Goal: Task Accomplishment & Management: Use online tool/utility

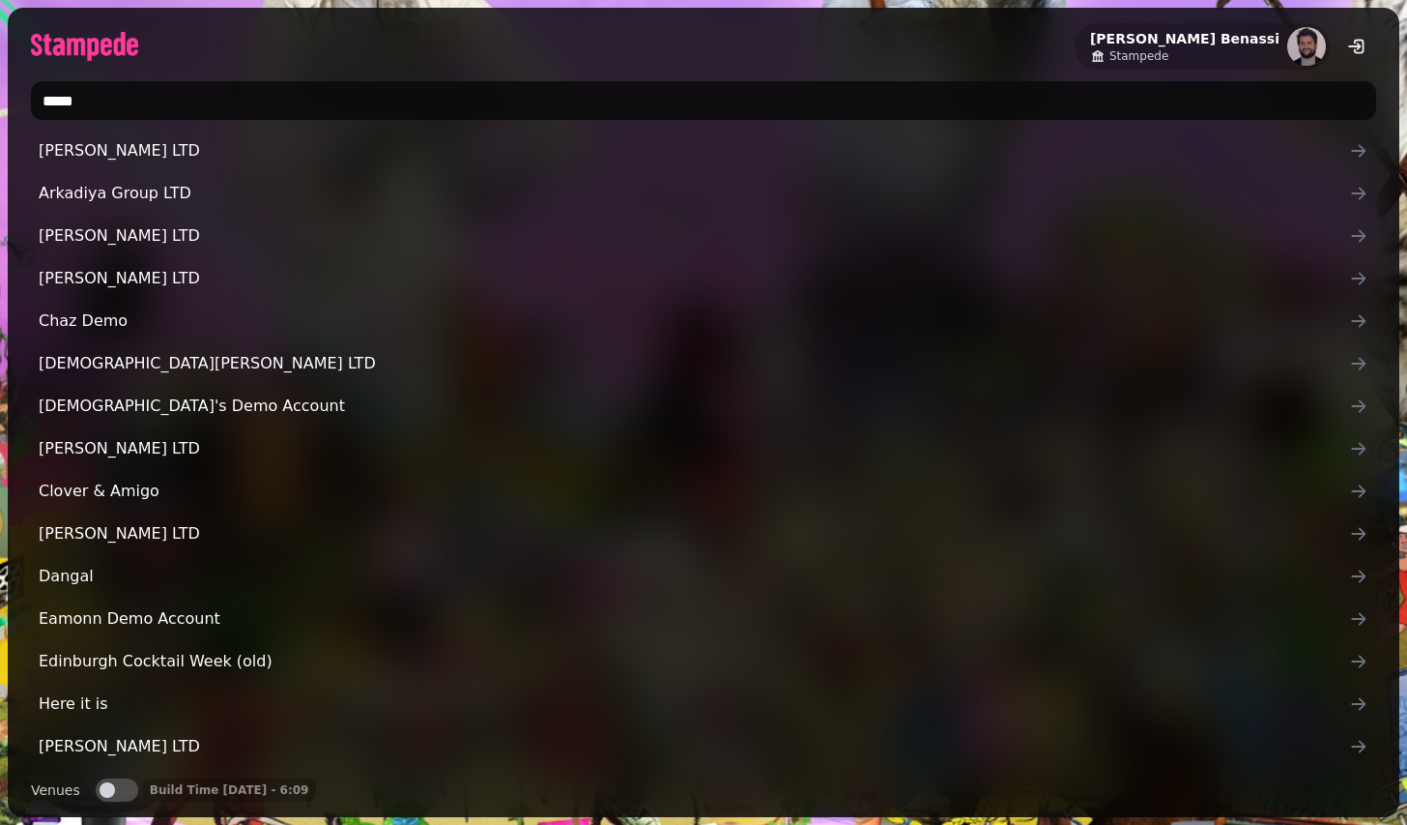
type input "******"
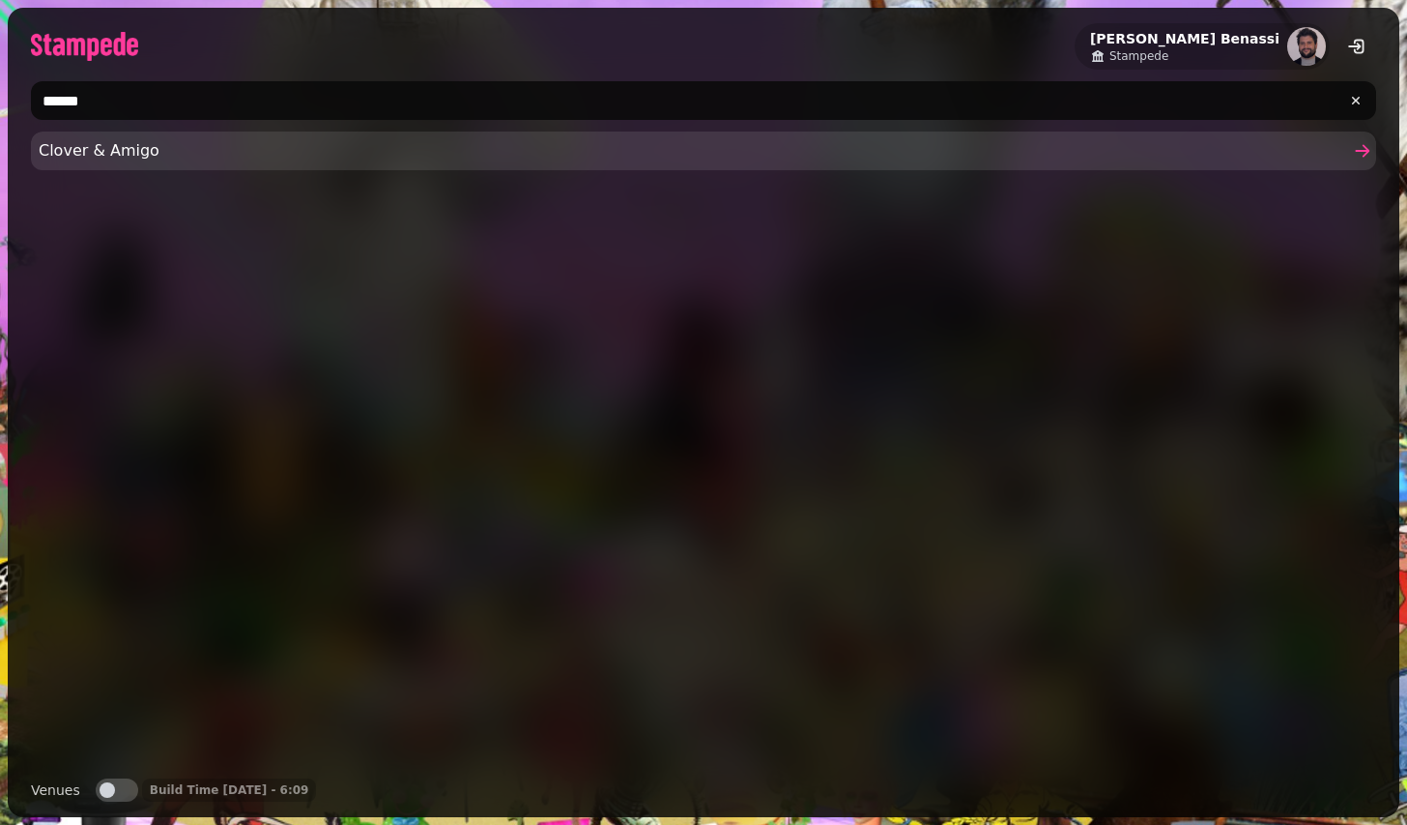
click at [336, 160] on span "Clover & Amigo" at bounding box center [694, 150] width 1311 height 23
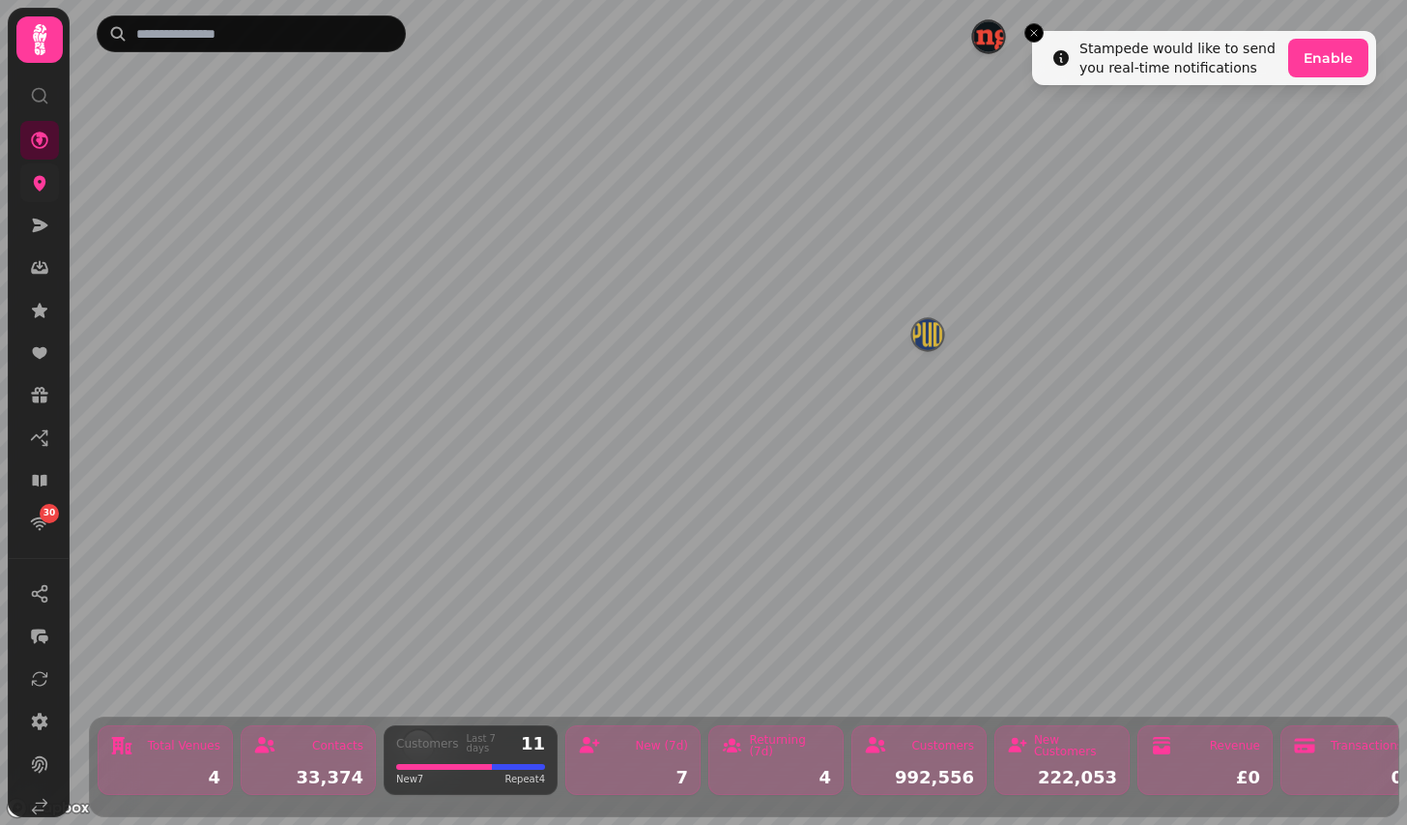
click at [48, 192] on link at bounding box center [39, 182] width 39 height 39
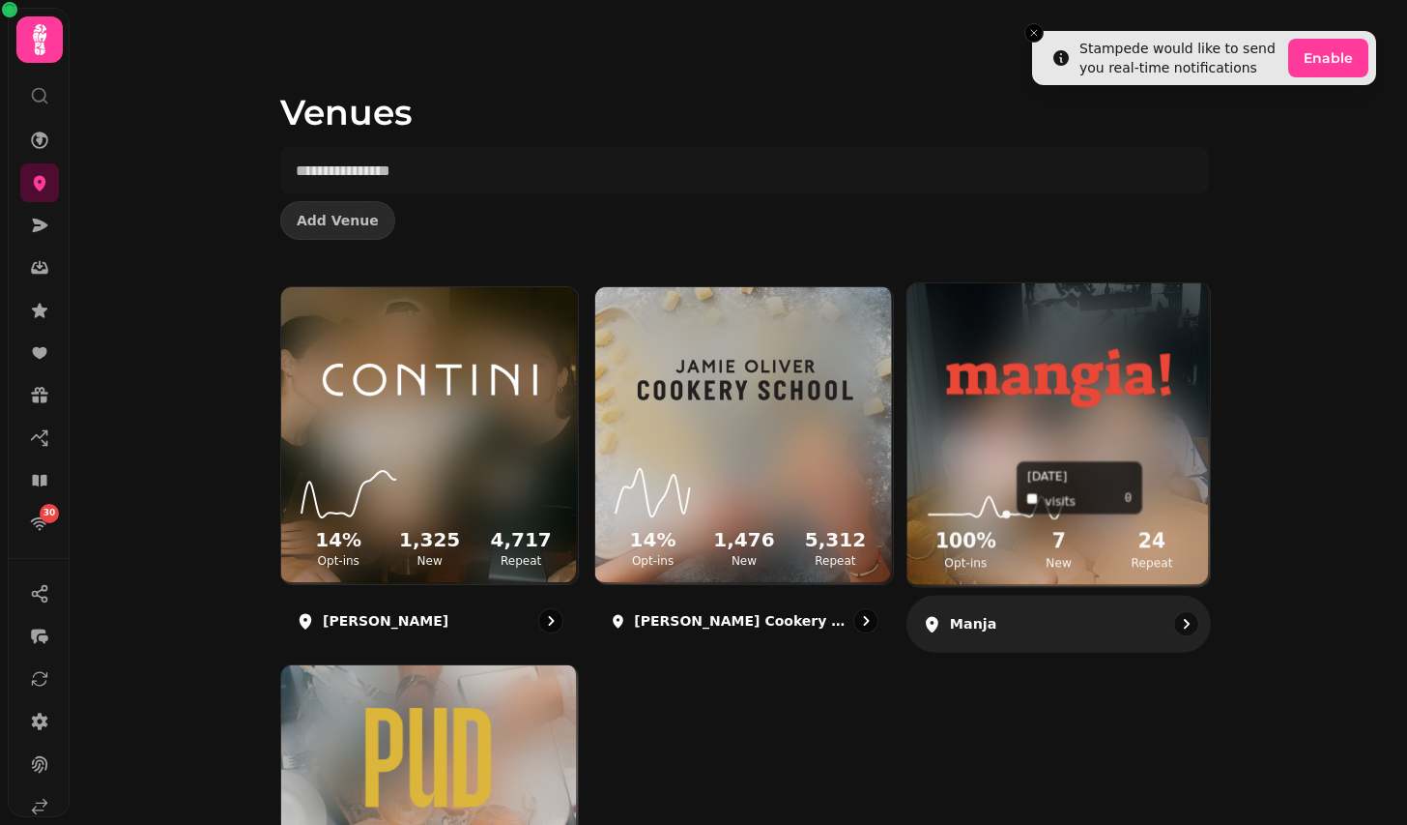
click at [1003, 485] on icon at bounding box center [1059, 487] width 272 height 63
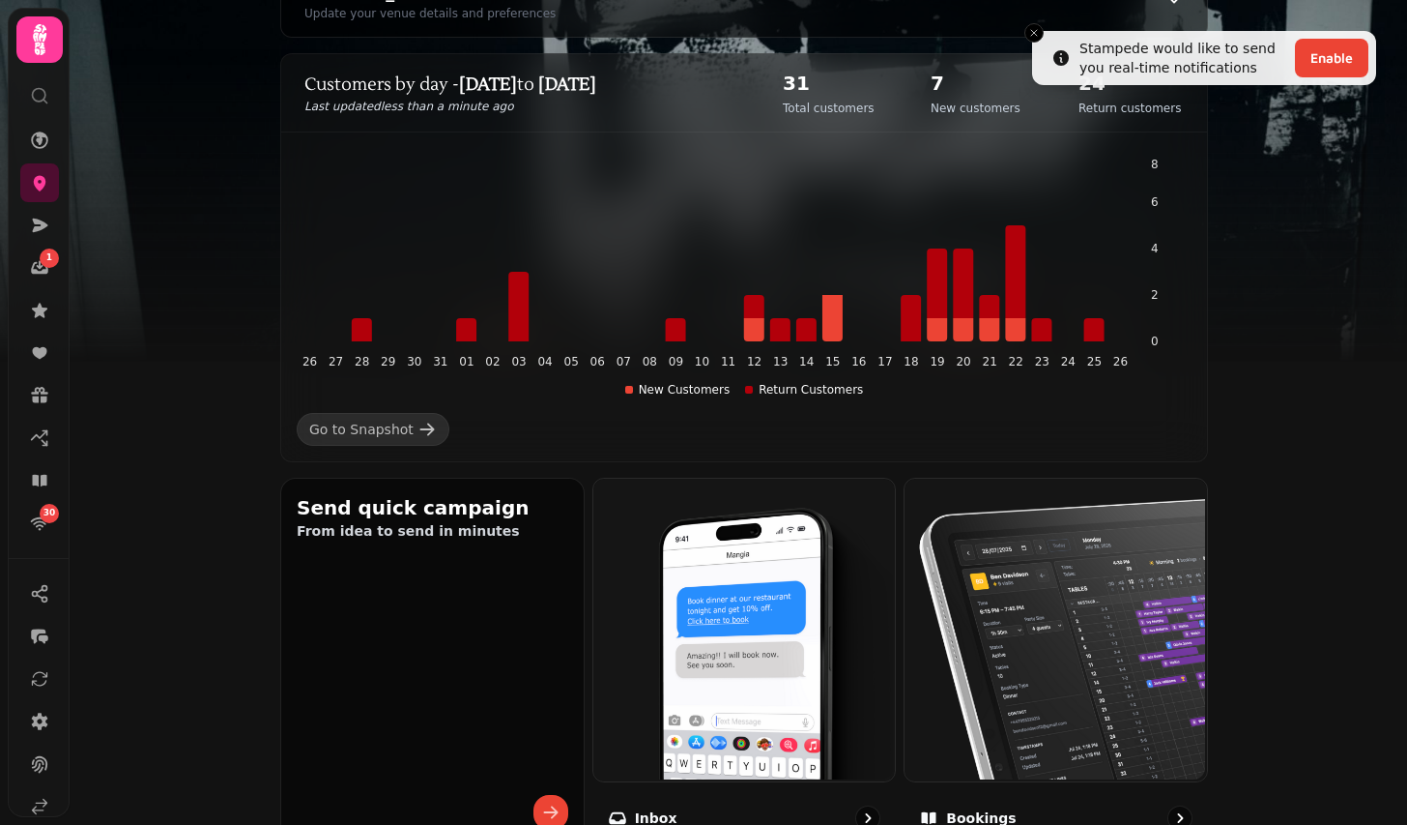
scroll to position [337, 0]
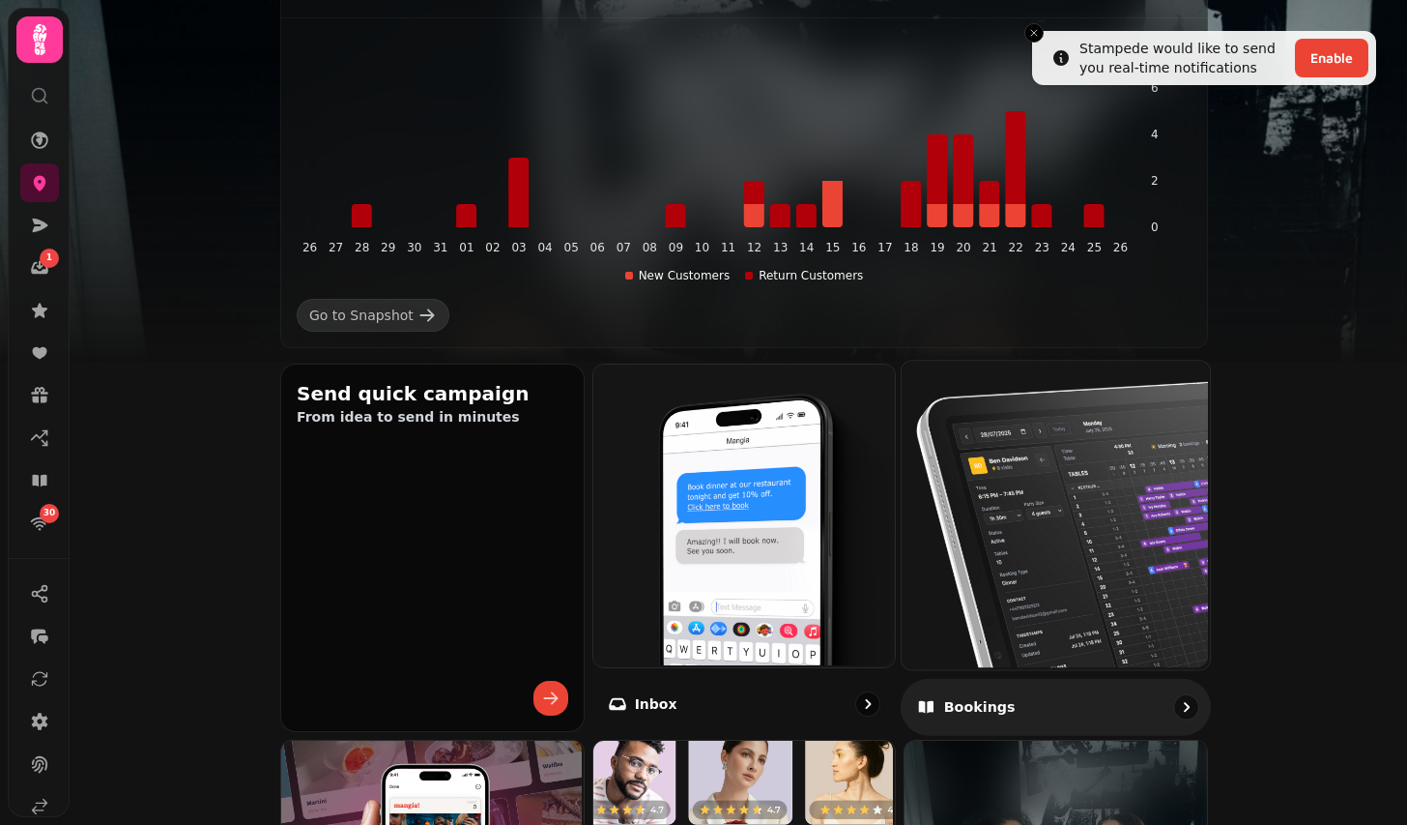
click at [1071, 572] on img at bounding box center [1054, 513] width 308 height 308
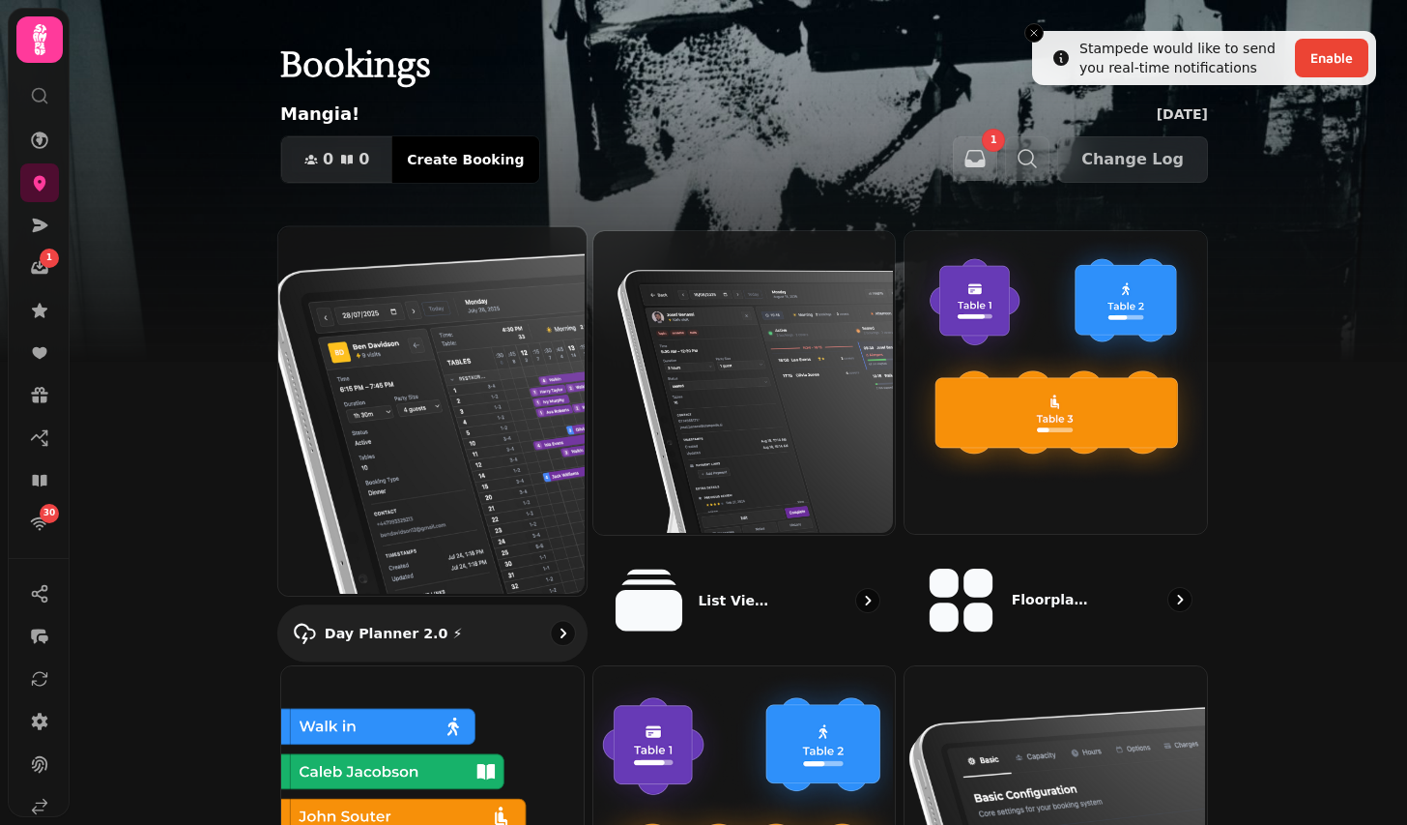
click at [530, 496] on img at bounding box center [430, 409] width 308 height 369
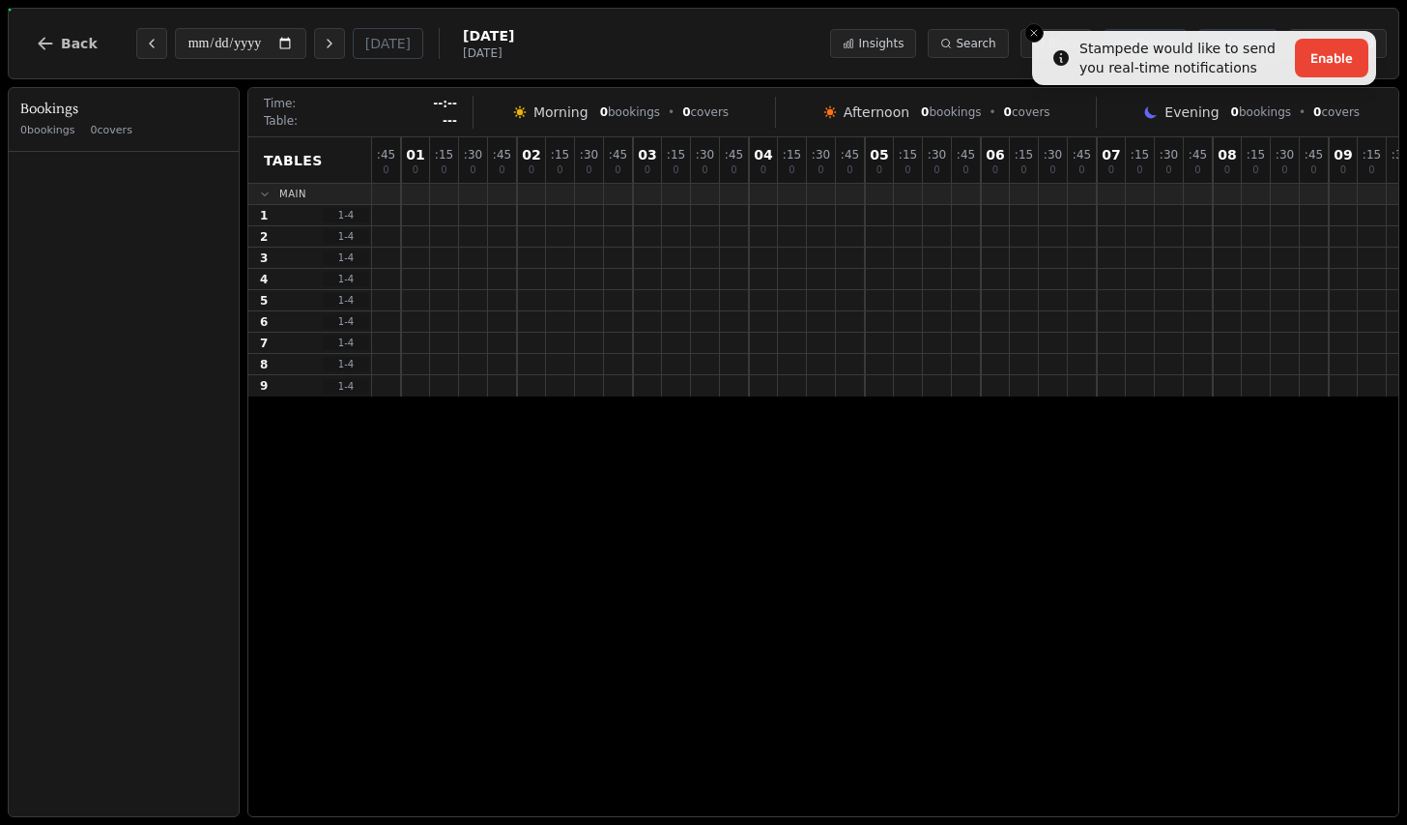
click at [64, 67] on div "**********" at bounding box center [704, 44] width 1392 height 72
click at [75, 51] on button "Back" at bounding box center [66, 43] width 93 height 46
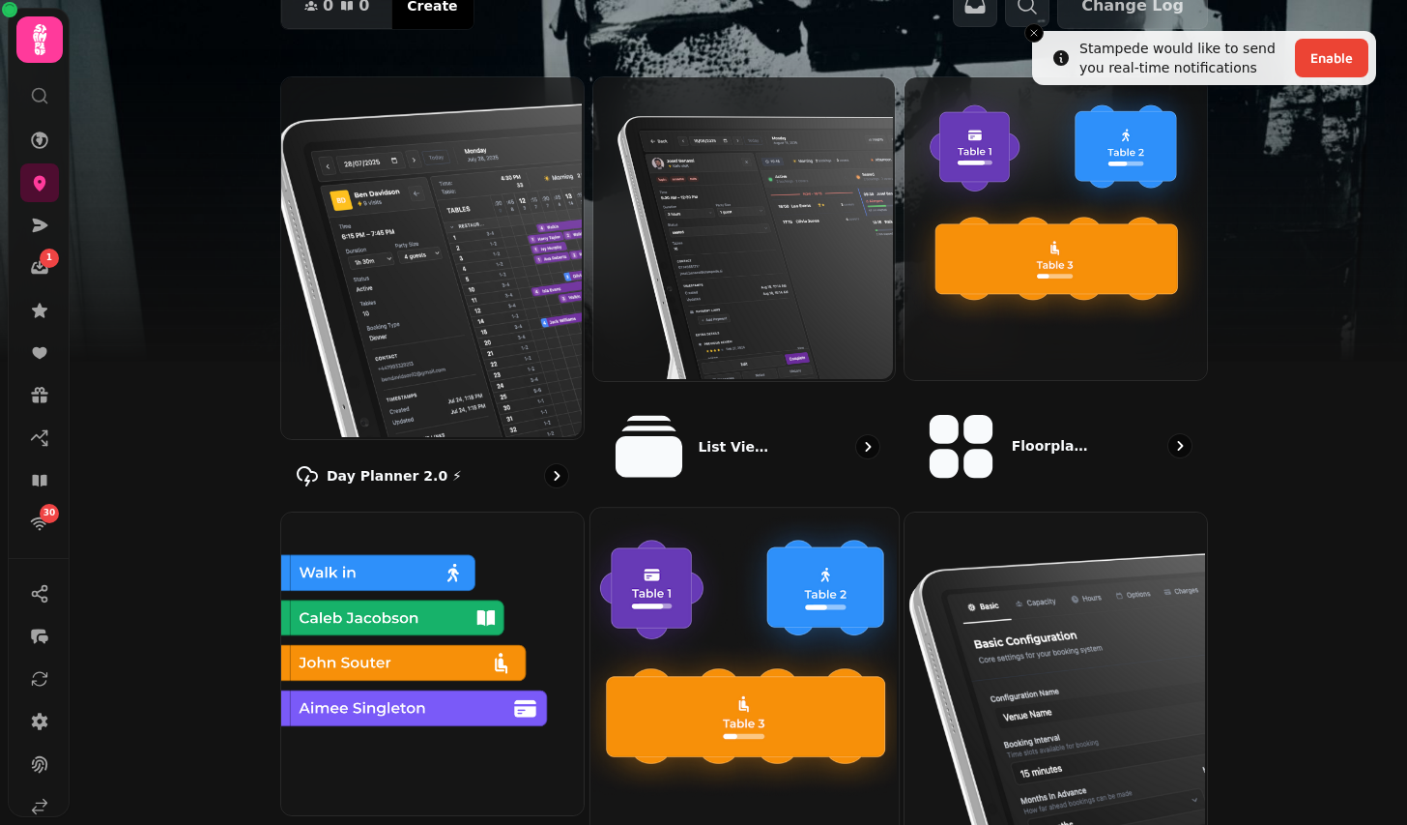
scroll to position [158, 0]
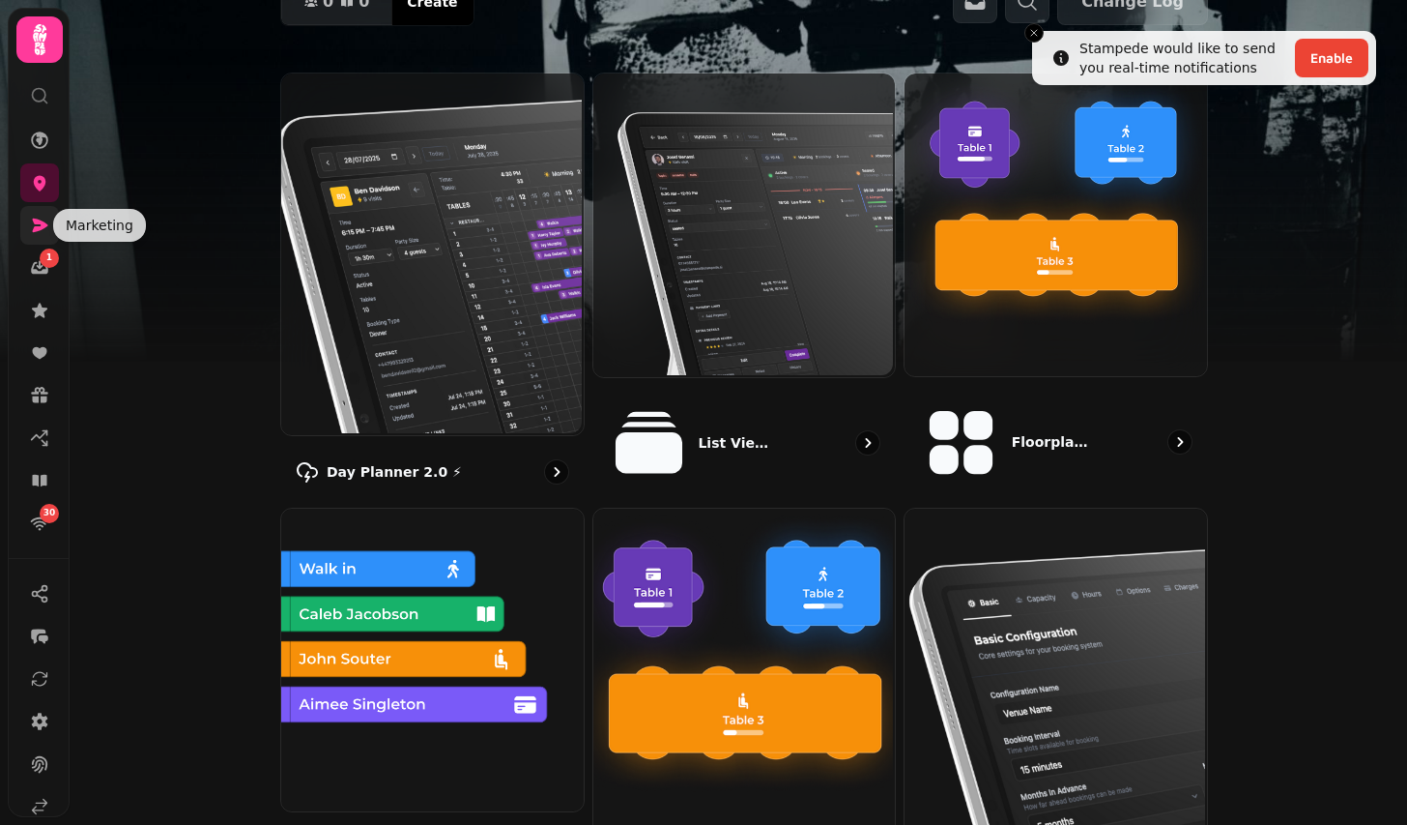
click at [40, 225] on icon at bounding box center [39, 225] width 19 height 19
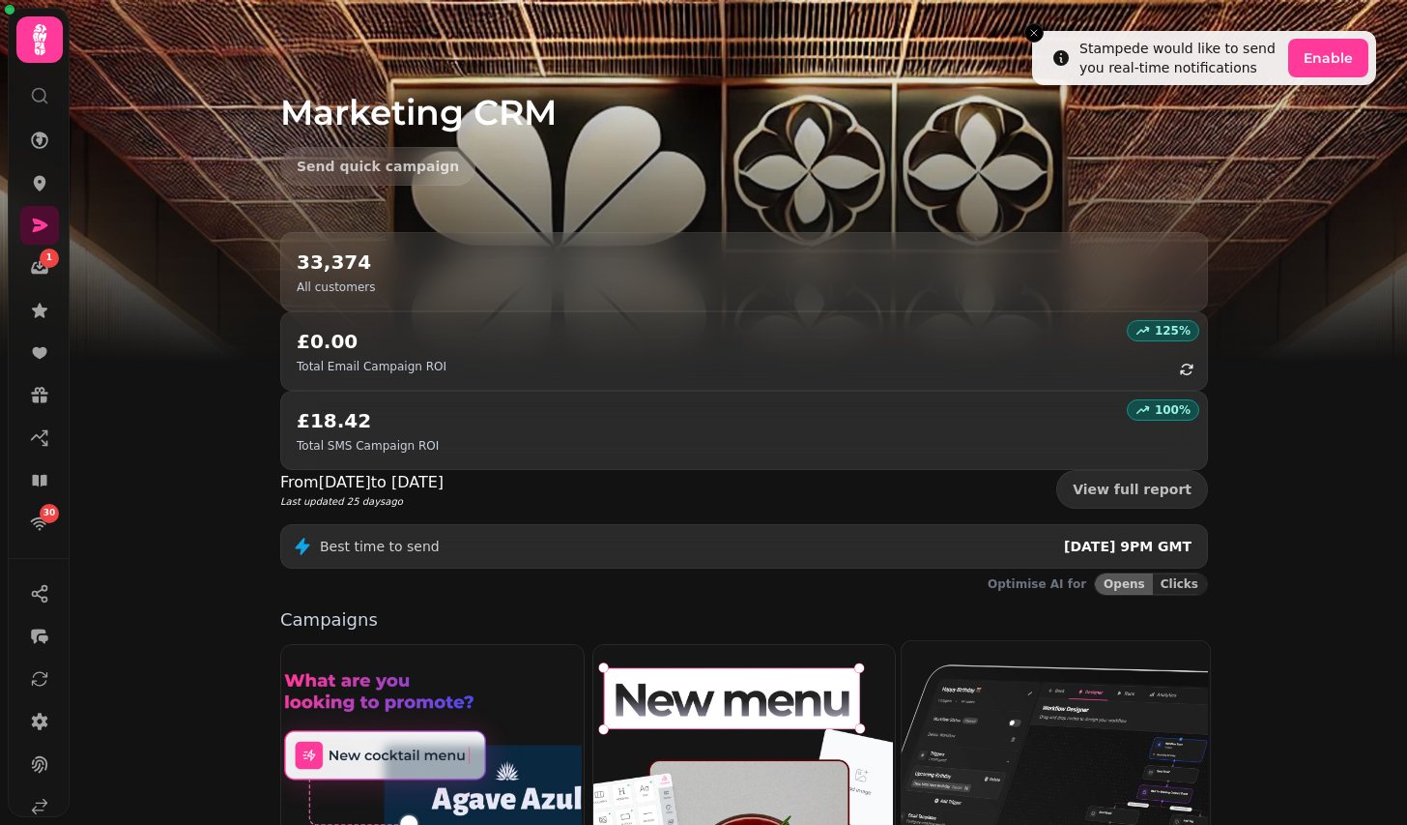
click at [1170, 780] on img at bounding box center [1054, 793] width 308 height 308
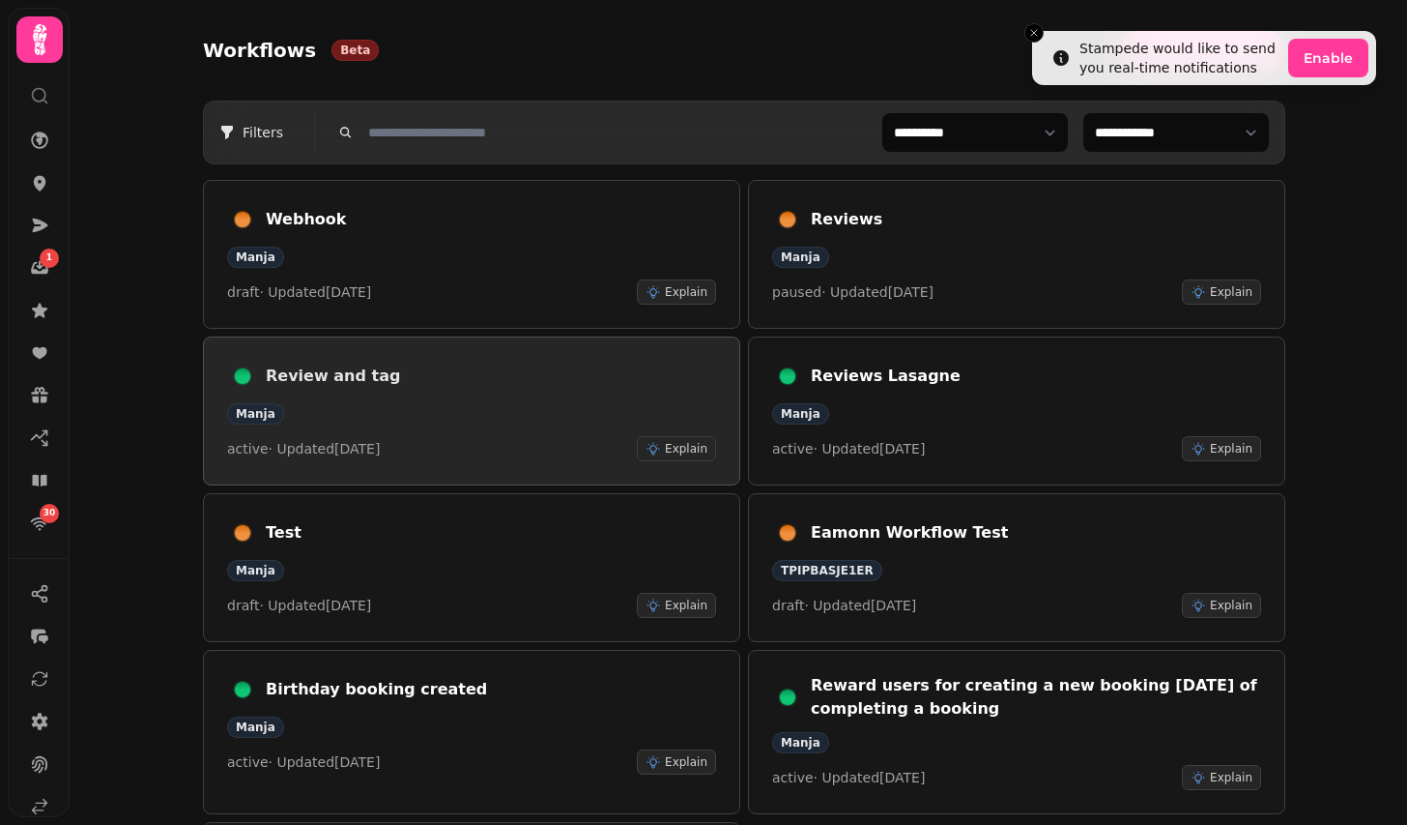
click at [518, 376] on h3 "Review and tag" at bounding box center [491, 375] width 450 height 23
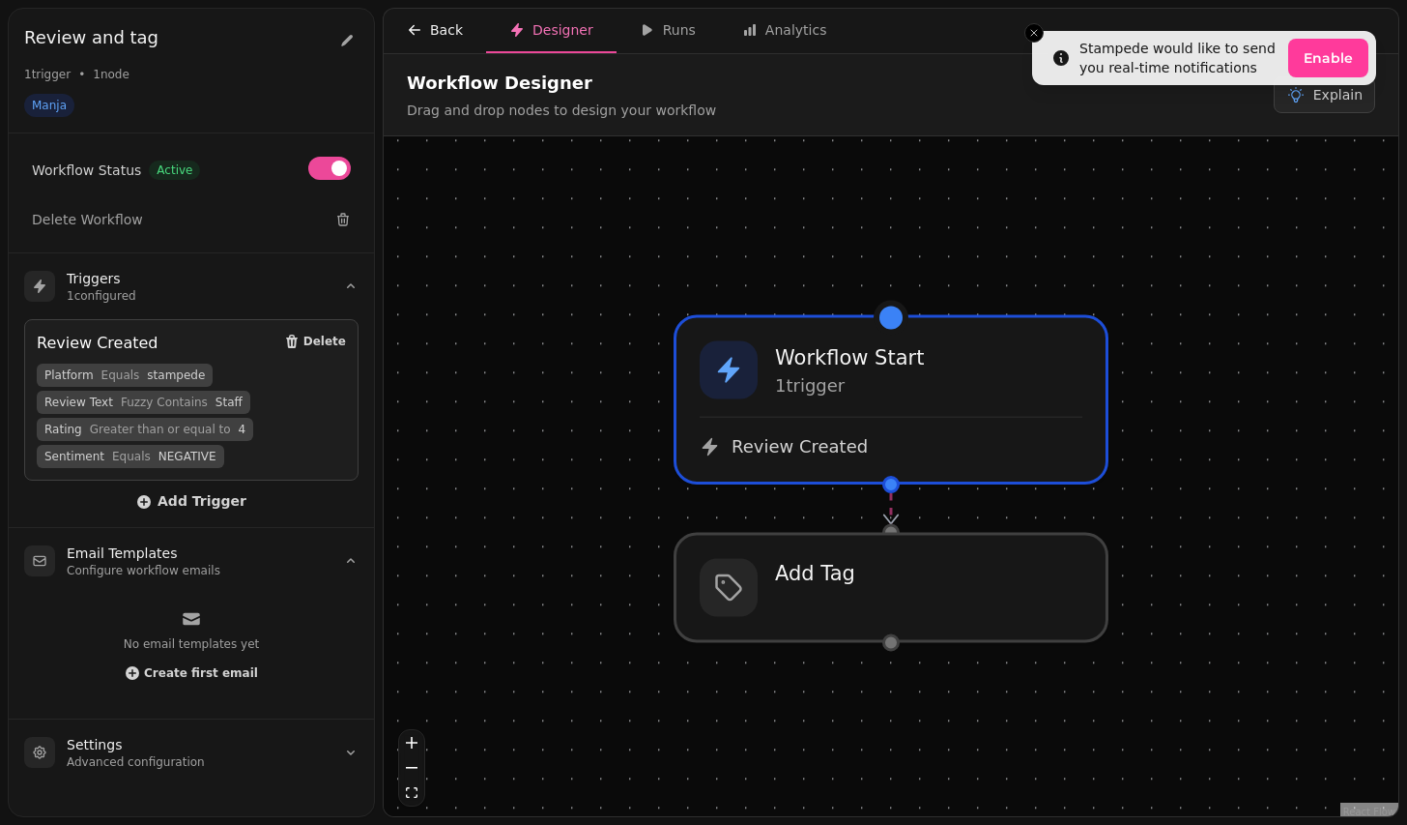
click at [426, 37] on div "Back" at bounding box center [435, 29] width 56 height 19
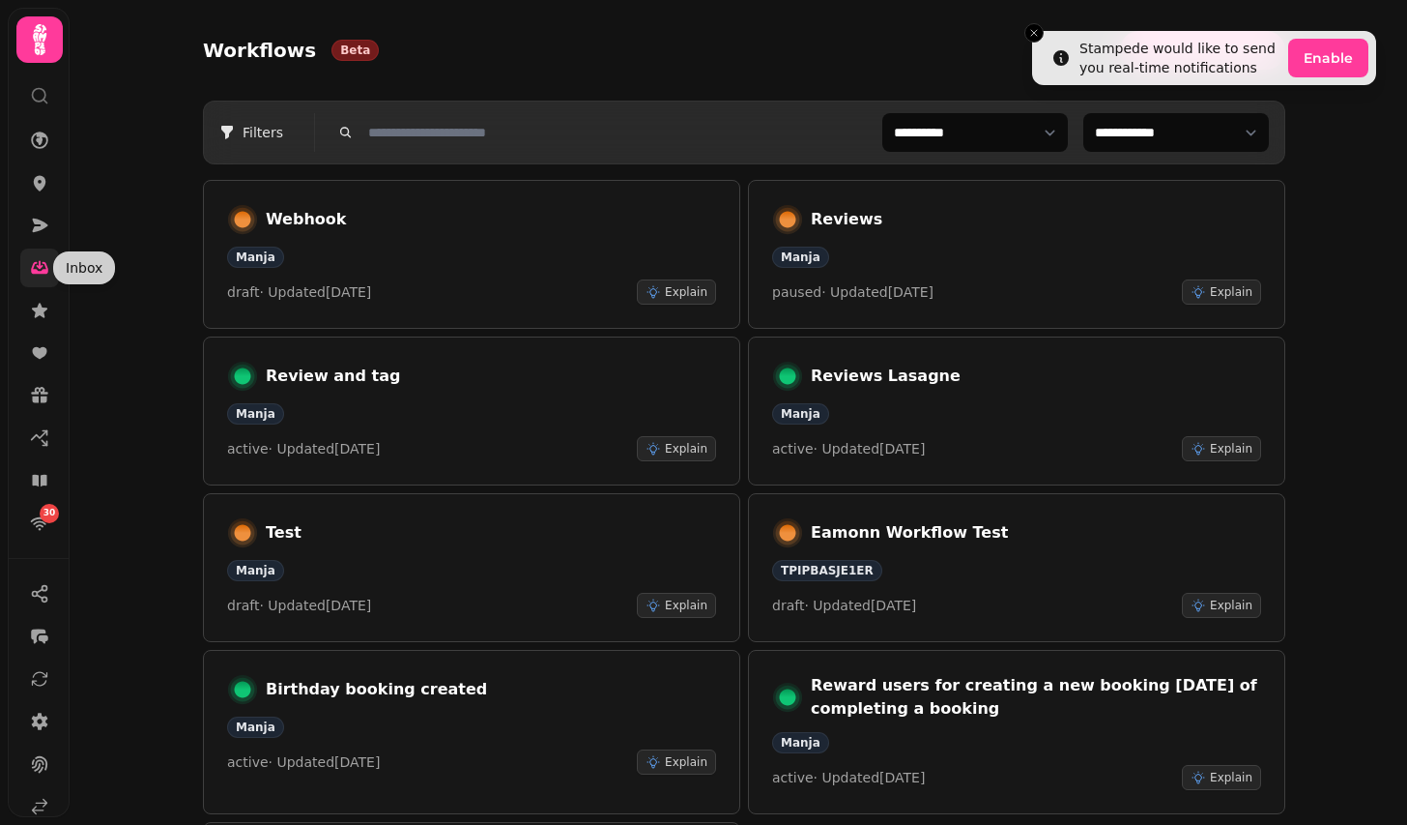
click at [38, 276] on icon at bounding box center [39, 267] width 19 height 19
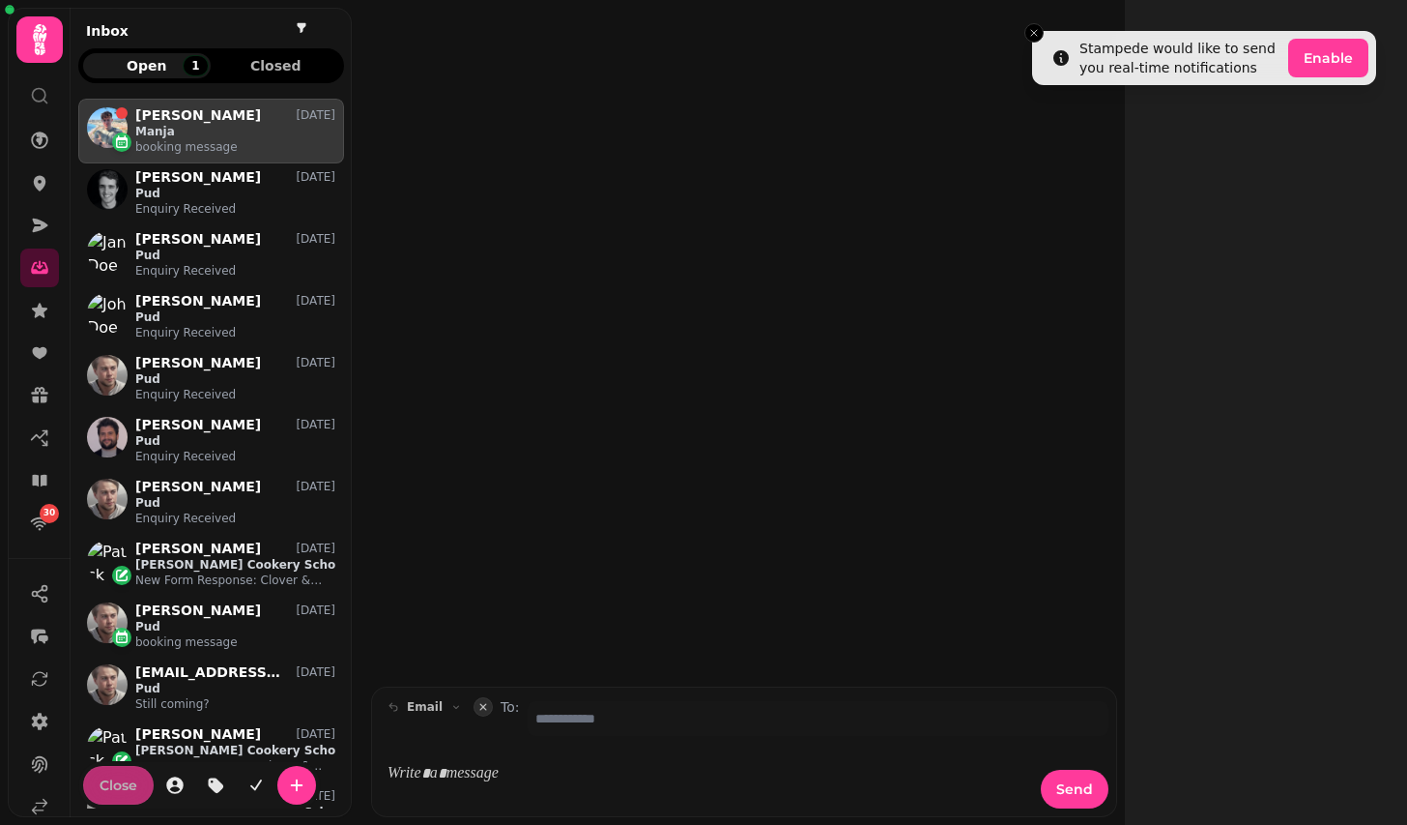
scroll to position [709, 266]
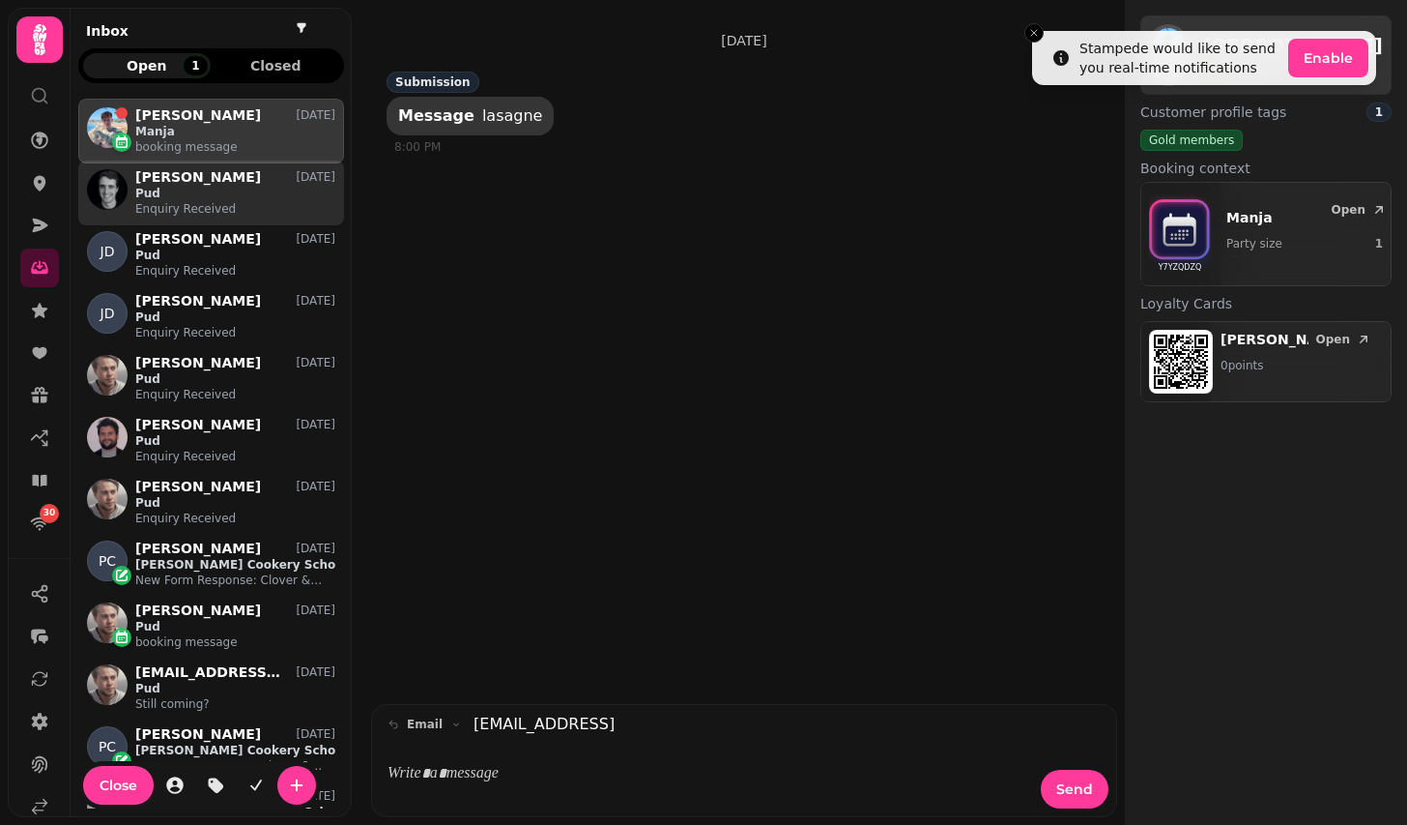
click at [234, 188] on p "Pud" at bounding box center [235, 193] width 200 height 15
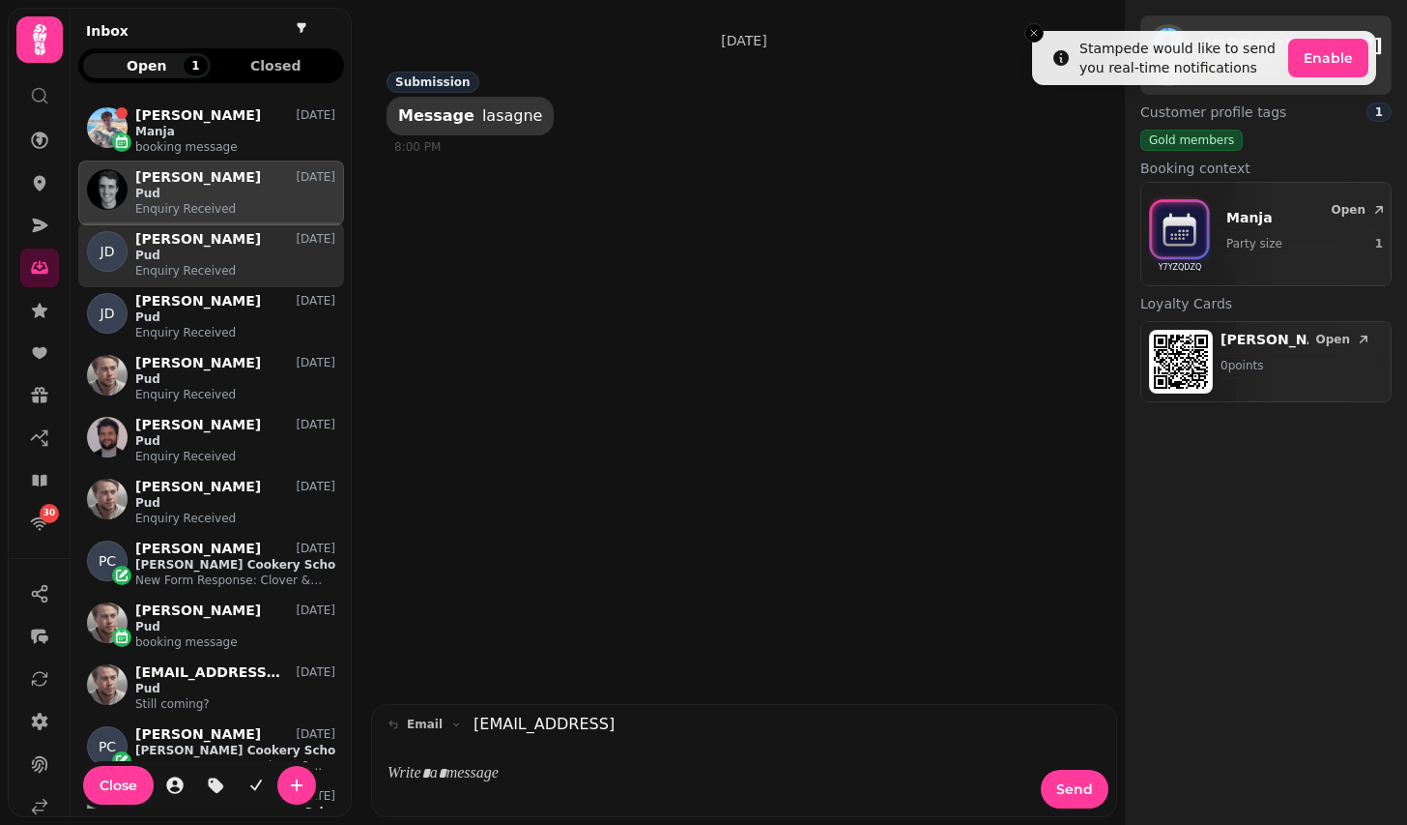
click at [234, 266] on p "Enquiry Received" at bounding box center [235, 270] width 200 height 15
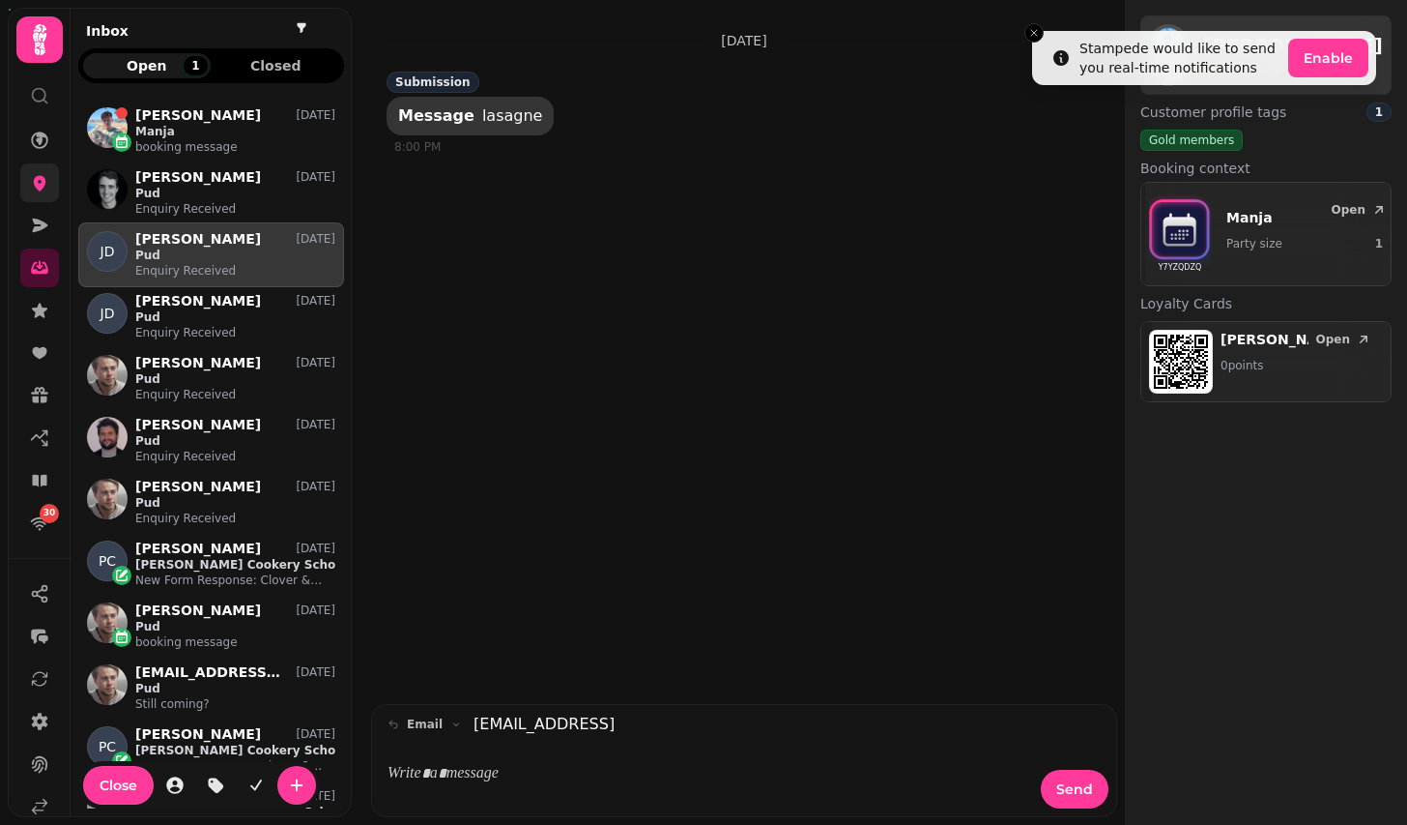
click at [40, 190] on icon at bounding box center [40, 183] width 13 height 15
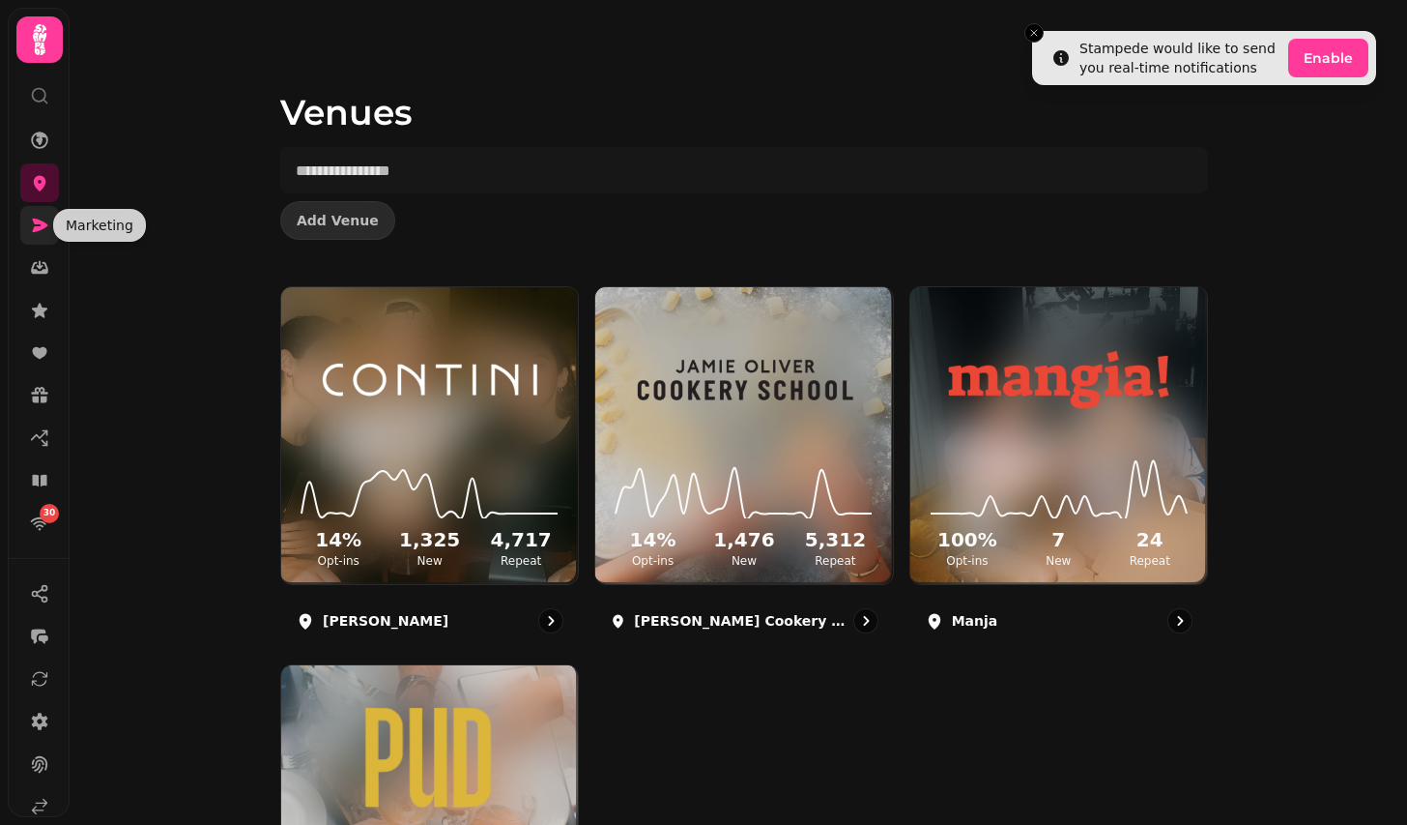
click at [42, 229] on icon at bounding box center [39, 225] width 19 height 19
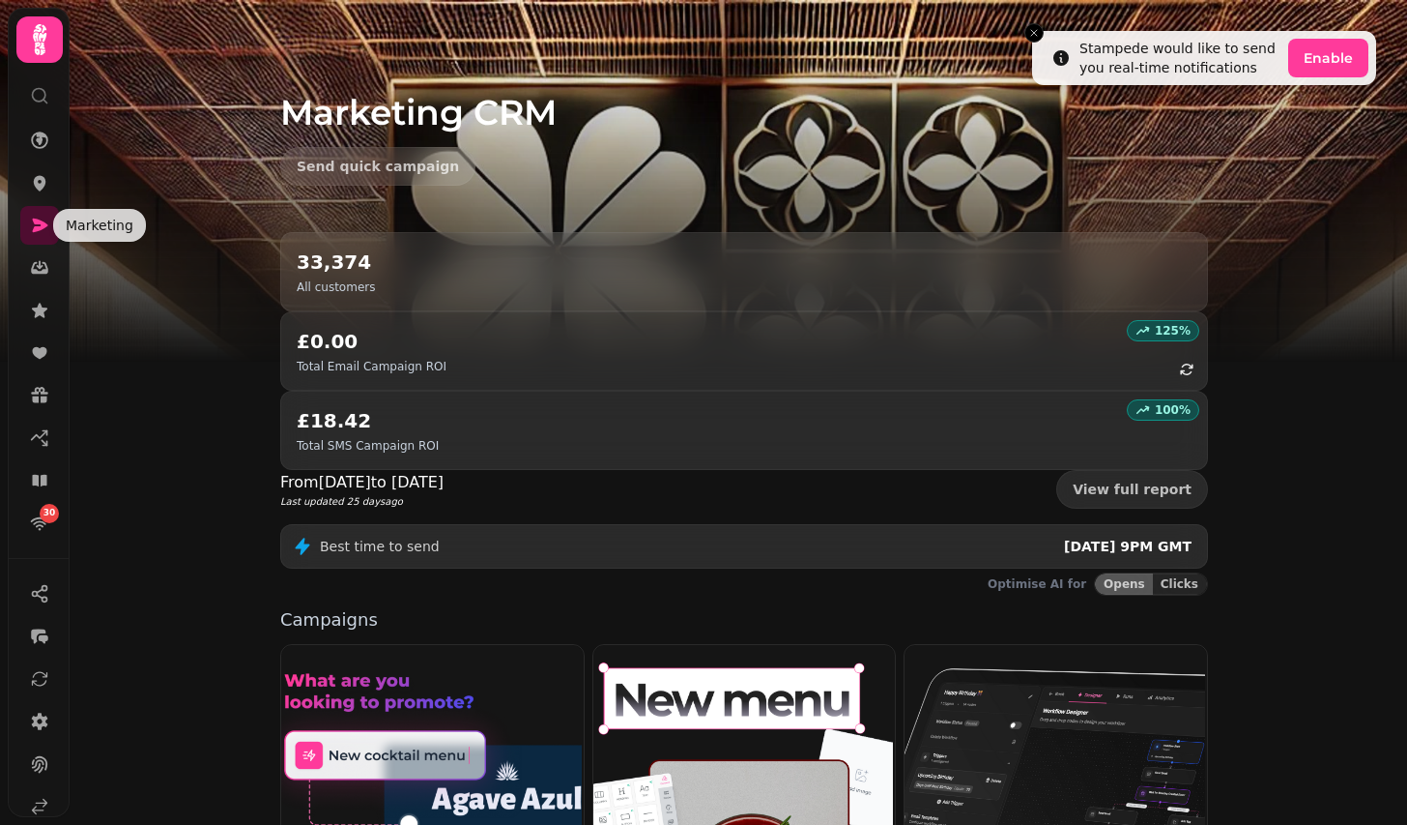
scroll to position [382, 0]
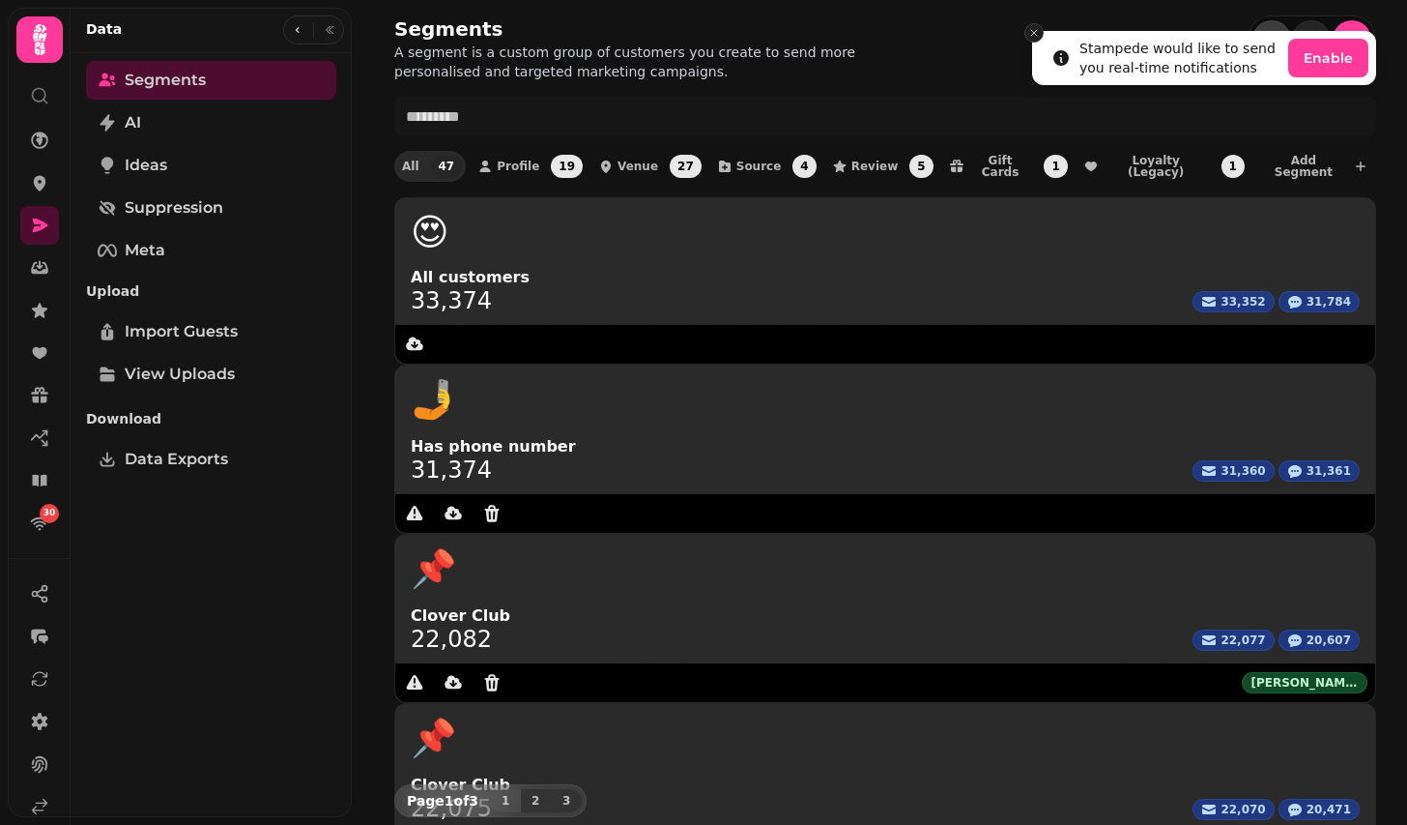
click at [1036, 27] on icon "Close toast" at bounding box center [1034, 33] width 12 height 12
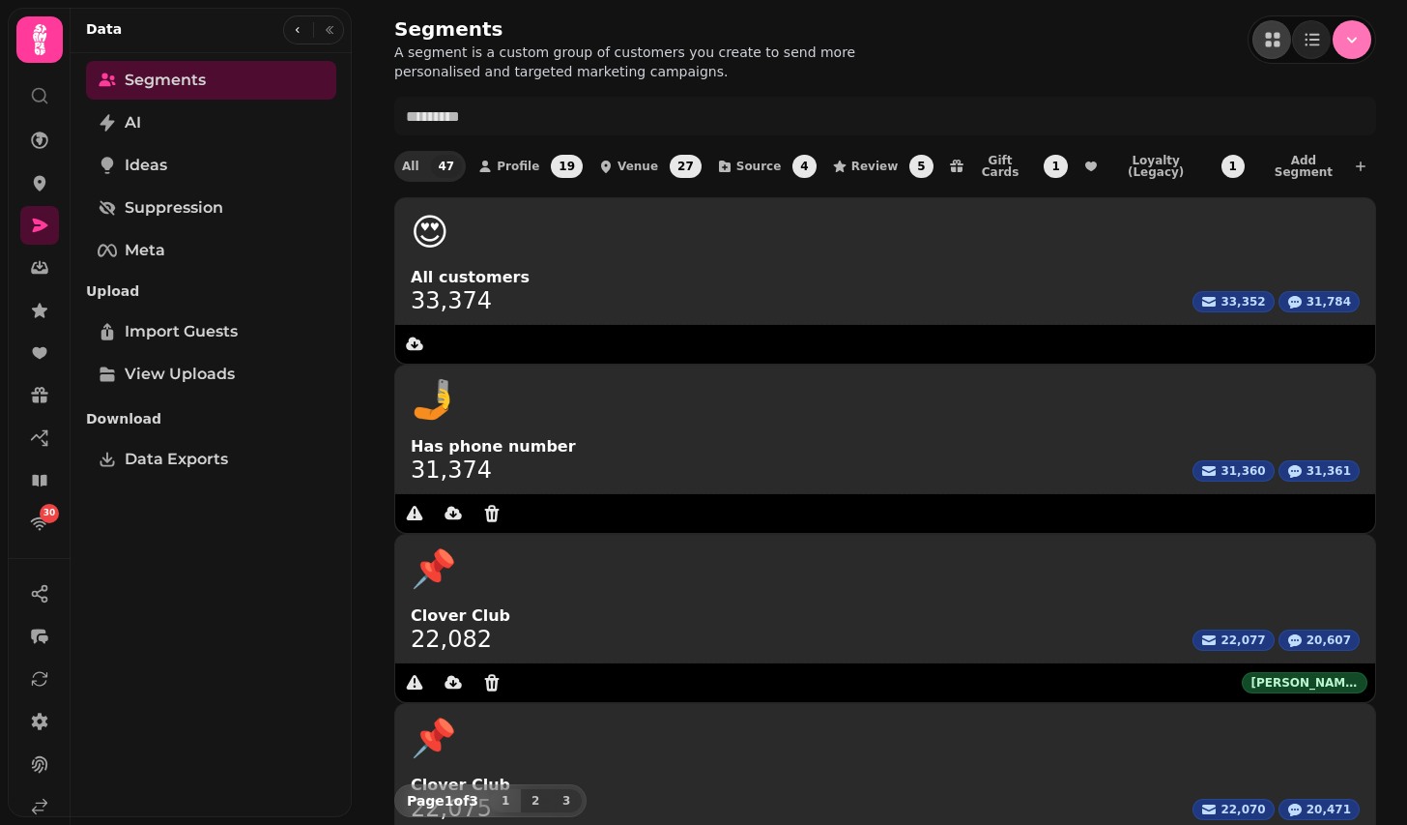
click at [1359, 34] on icon "Menu" at bounding box center [1352, 39] width 19 height 19
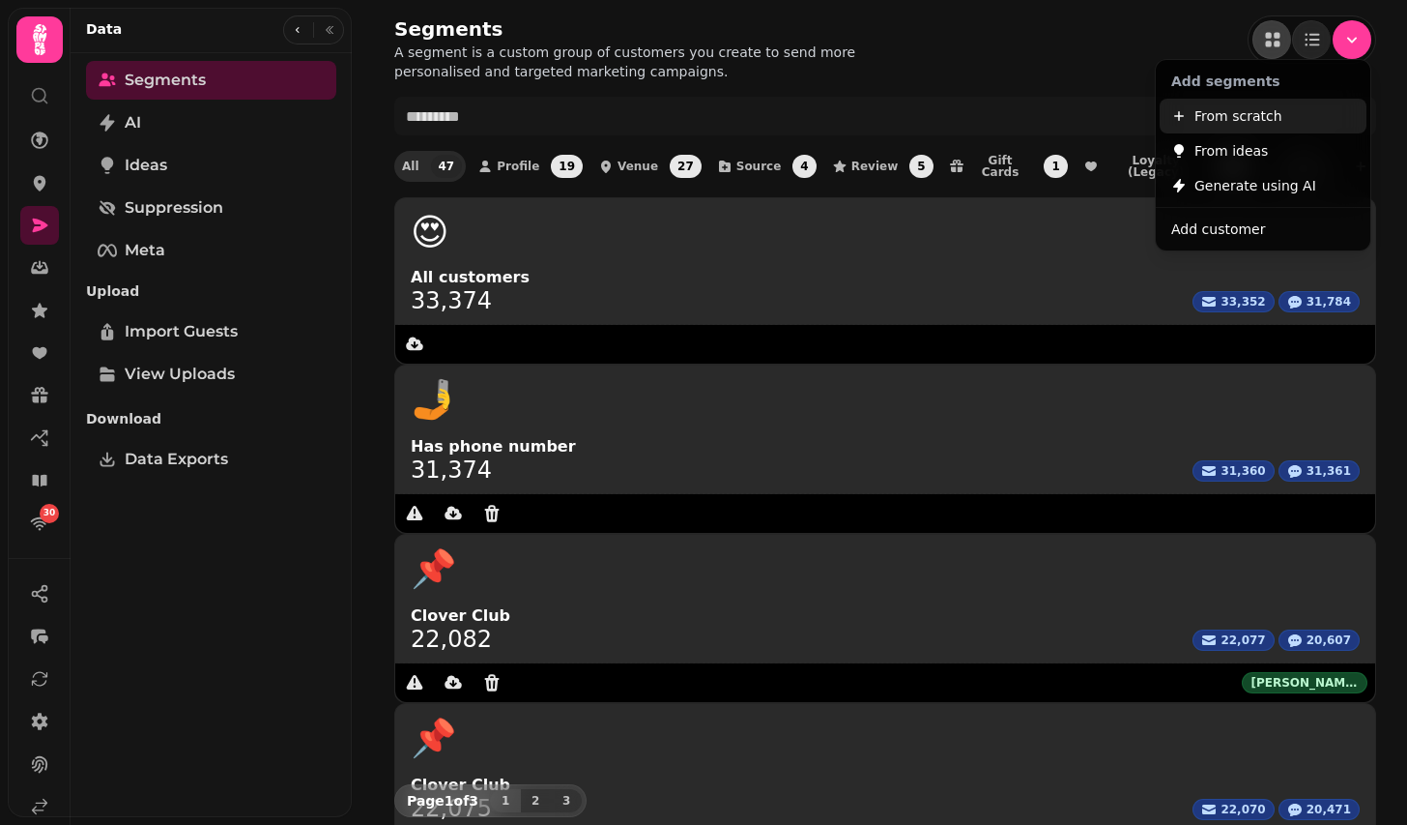
click at [1248, 118] on span "From scratch" at bounding box center [1239, 115] width 88 height 23
select select "**"
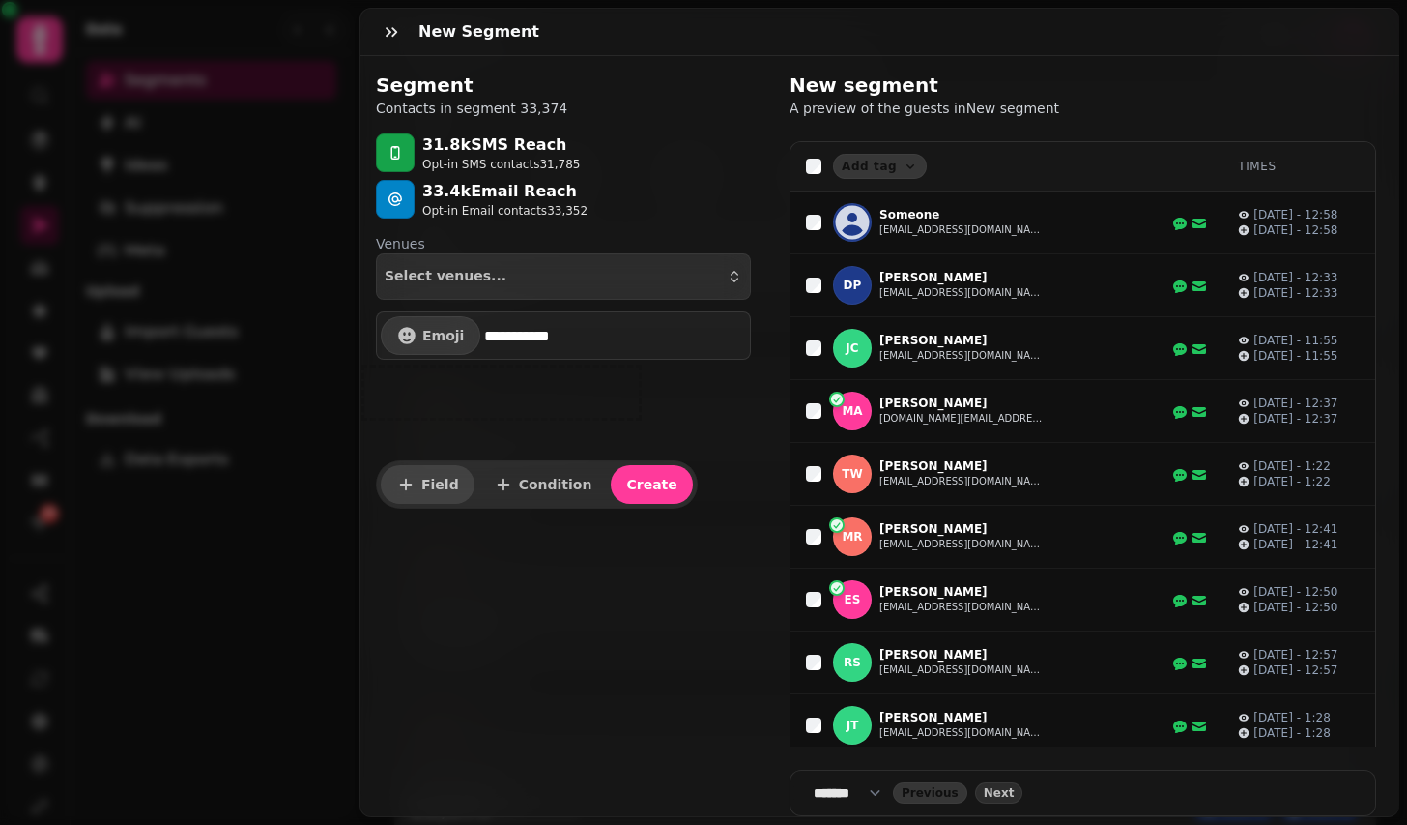
click at [454, 491] on button "Field" at bounding box center [428, 484] width 94 height 39
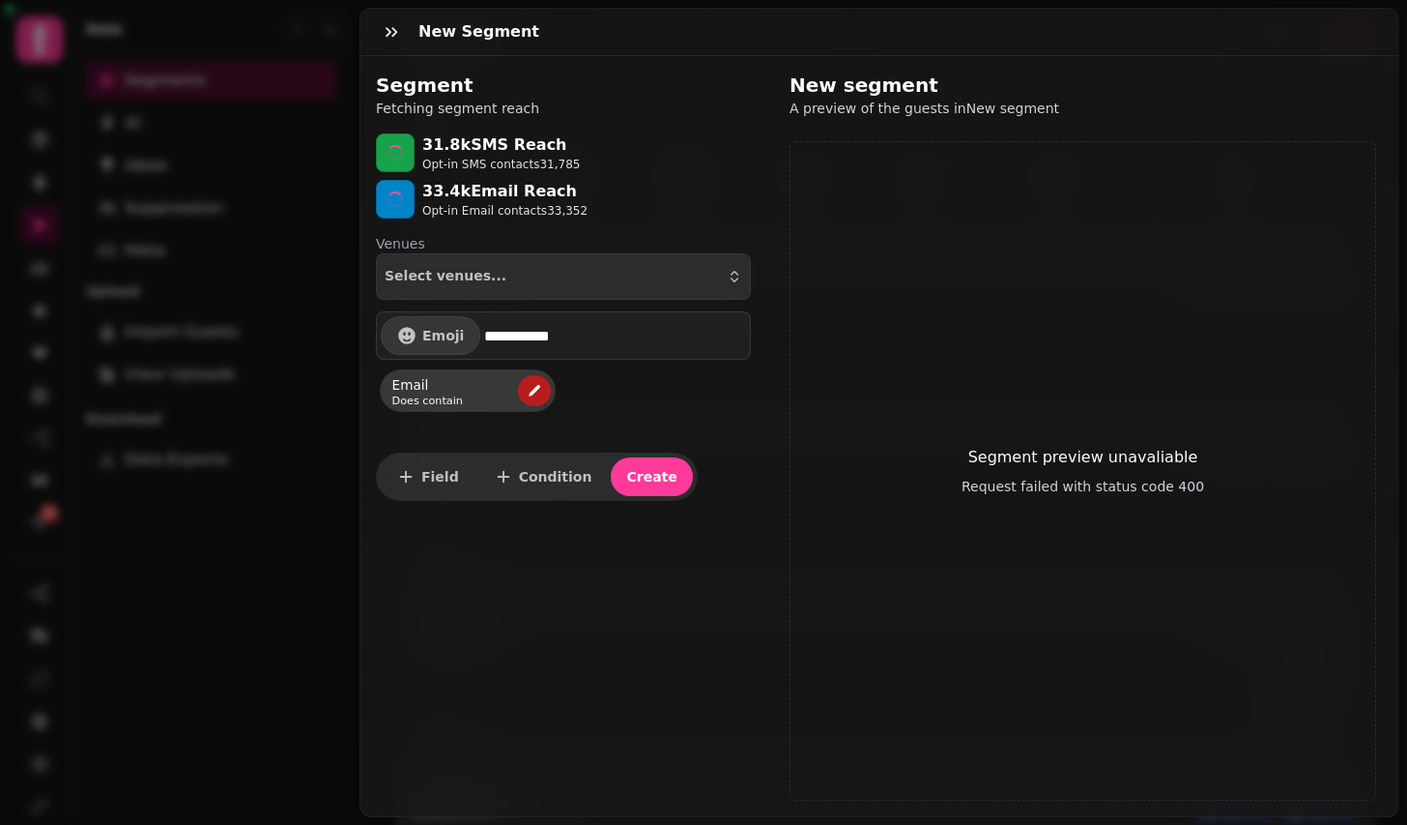
click at [537, 389] on icon "edit" at bounding box center [535, 391] width 12 height 12
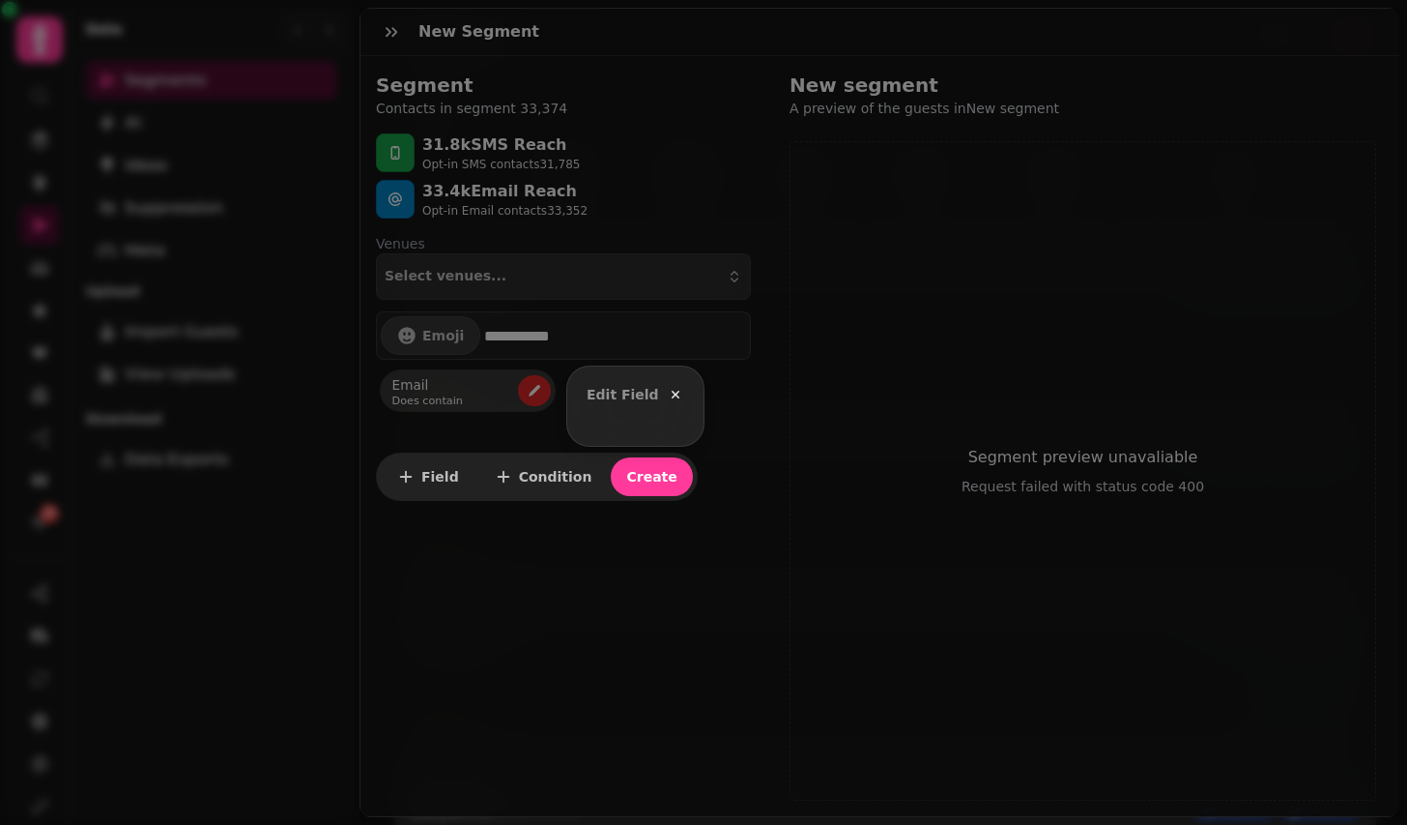
select select "*****"
select select "****"
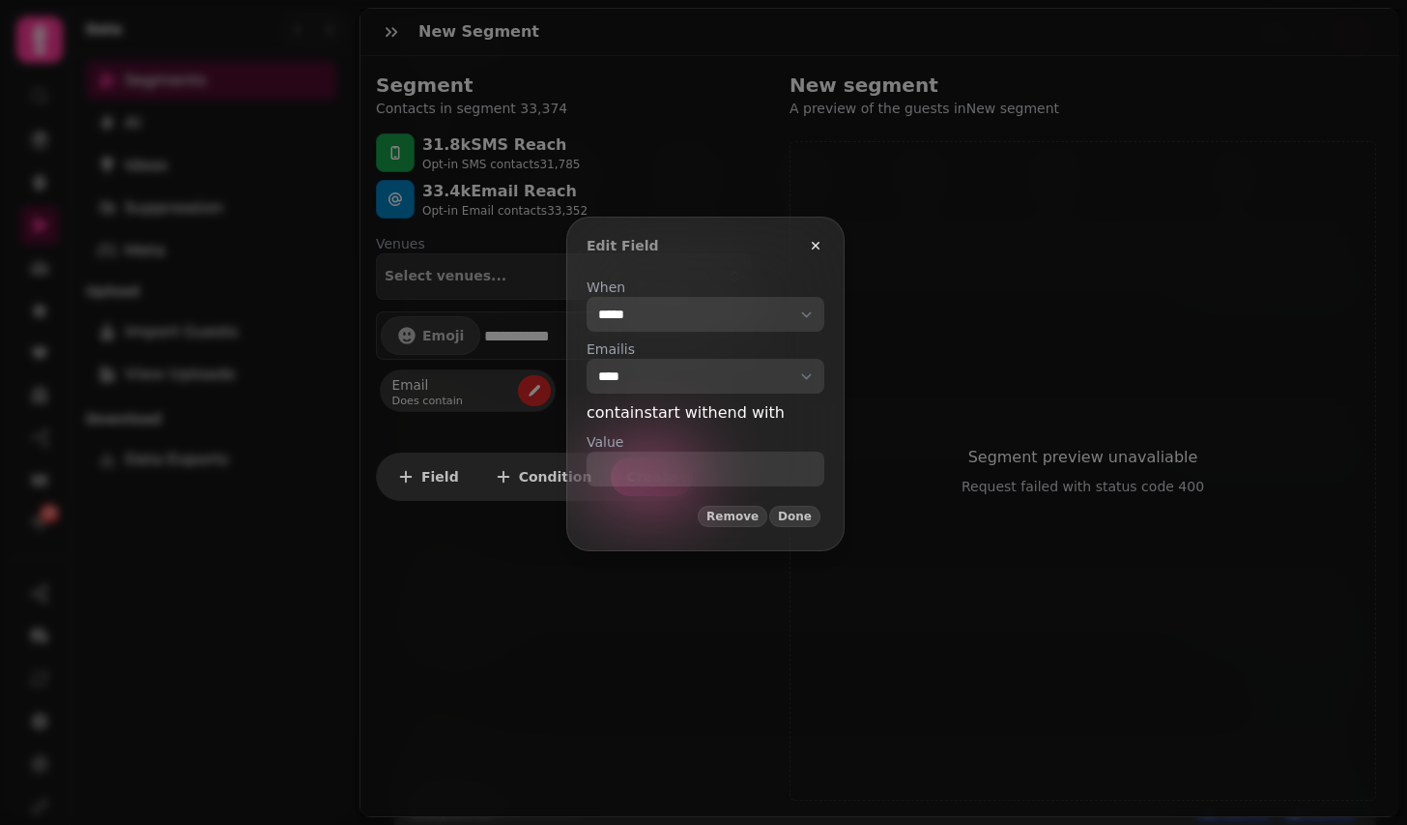
click at [732, 307] on select "**********" at bounding box center [706, 314] width 238 height 35
select select "*****"
click at [587, 297] on select "**********" at bounding box center [706, 314] width 238 height 35
select select "**********"
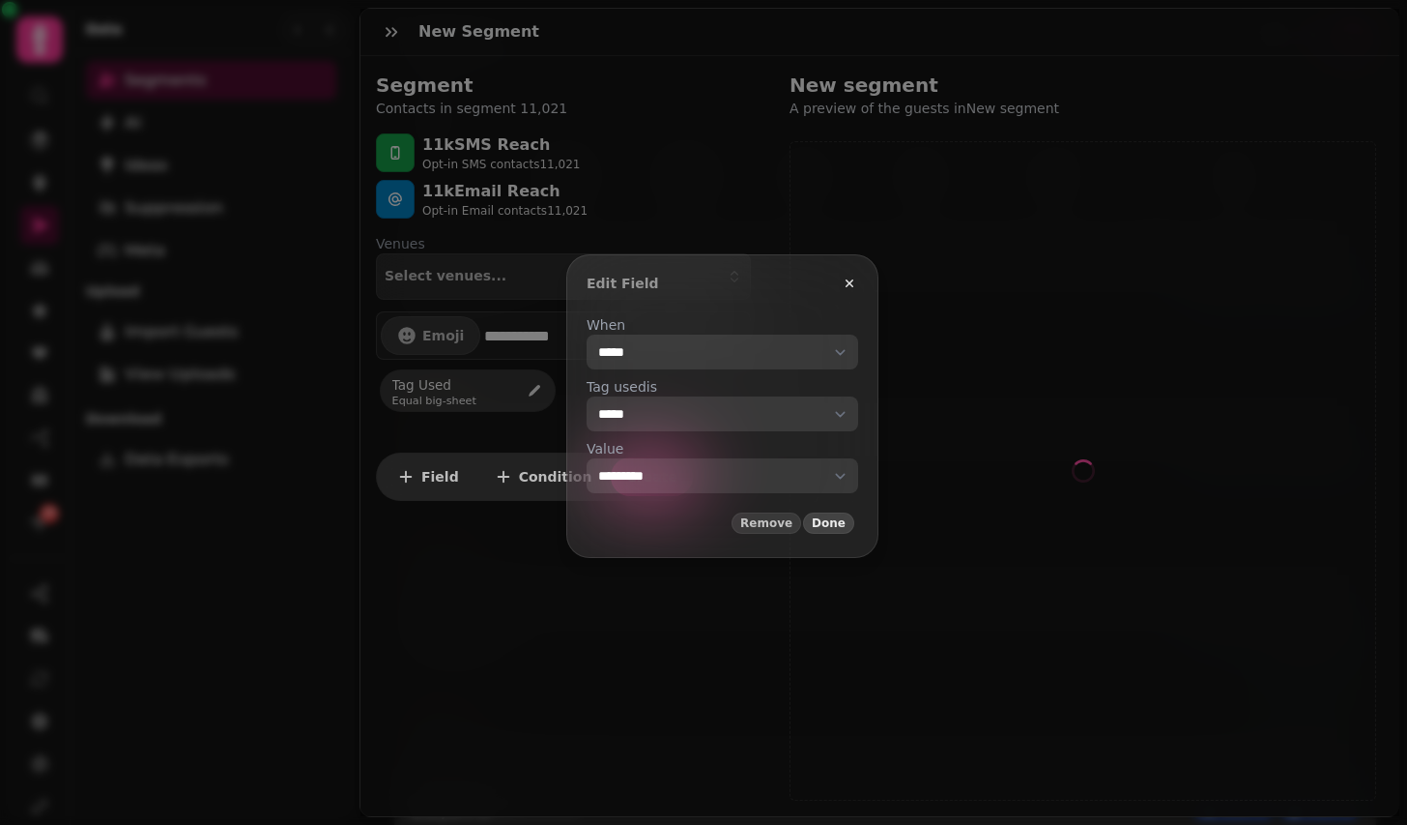
click at [846, 526] on span "Done" at bounding box center [829, 523] width 34 height 12
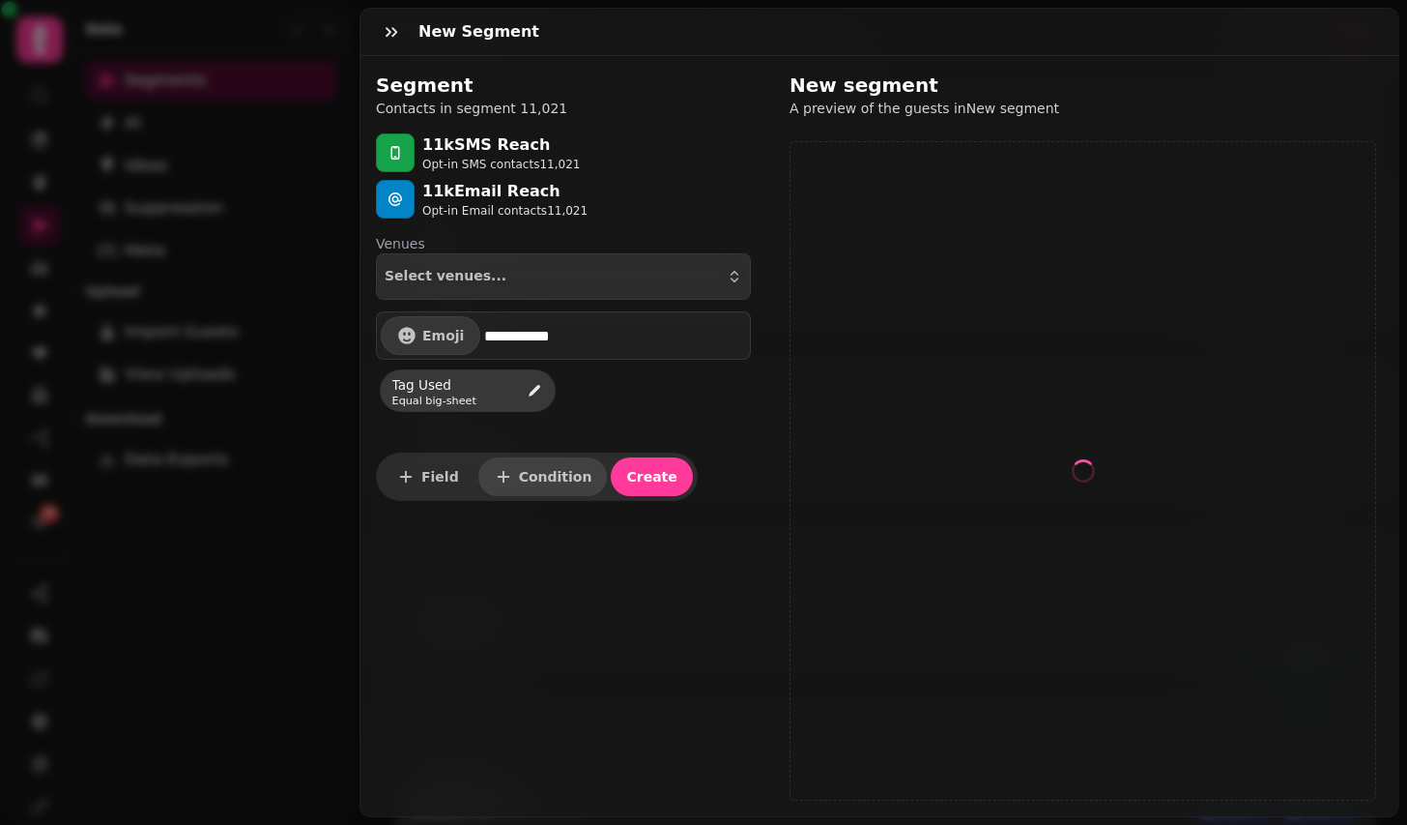
click at [519, 475] on span "Condition" at bounding box center [555, 477] width 73 height 14
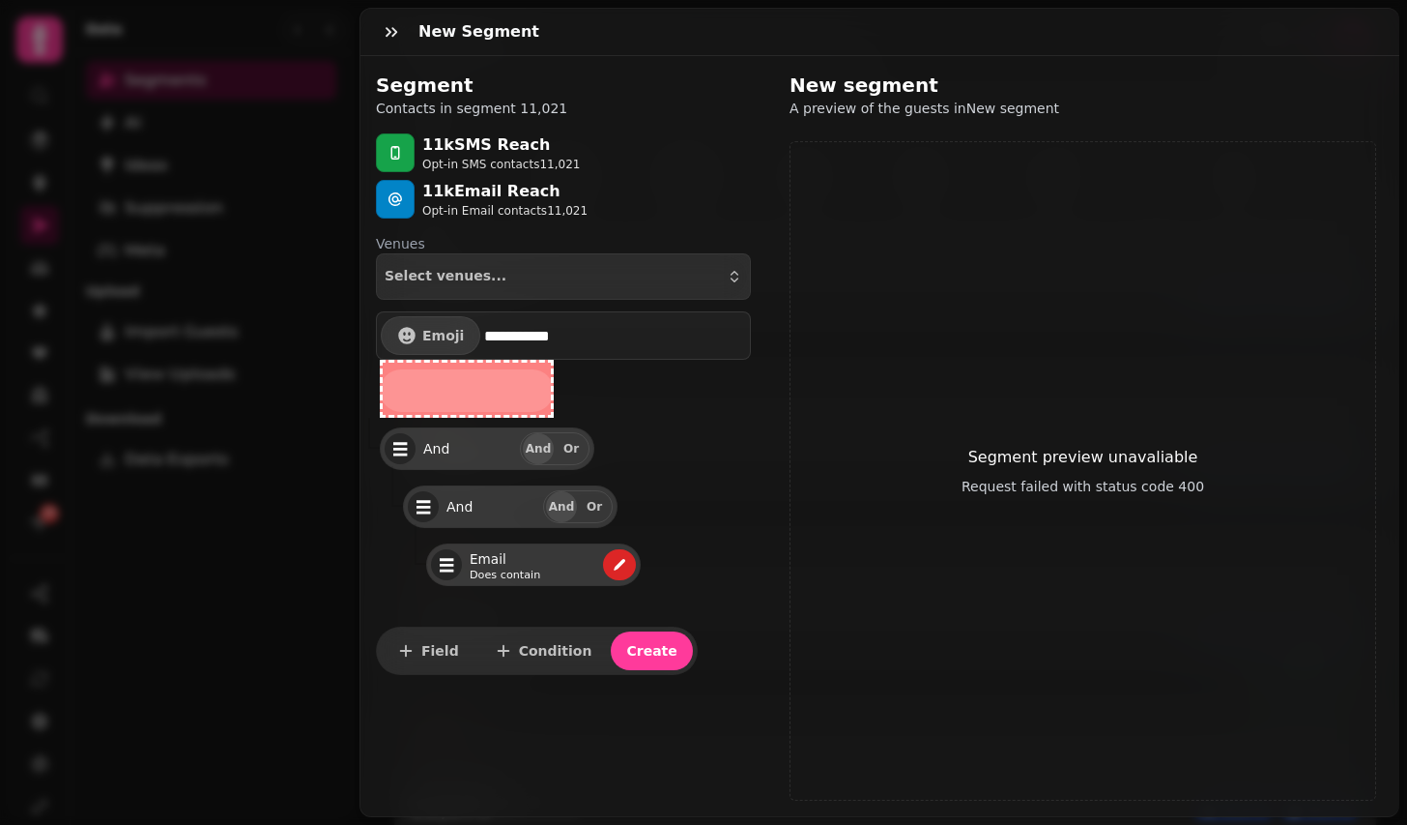
drag, startPoint x: 428, startPoint y: 447, endPoint x: 426, endPoint y: 435, distance: 11.8
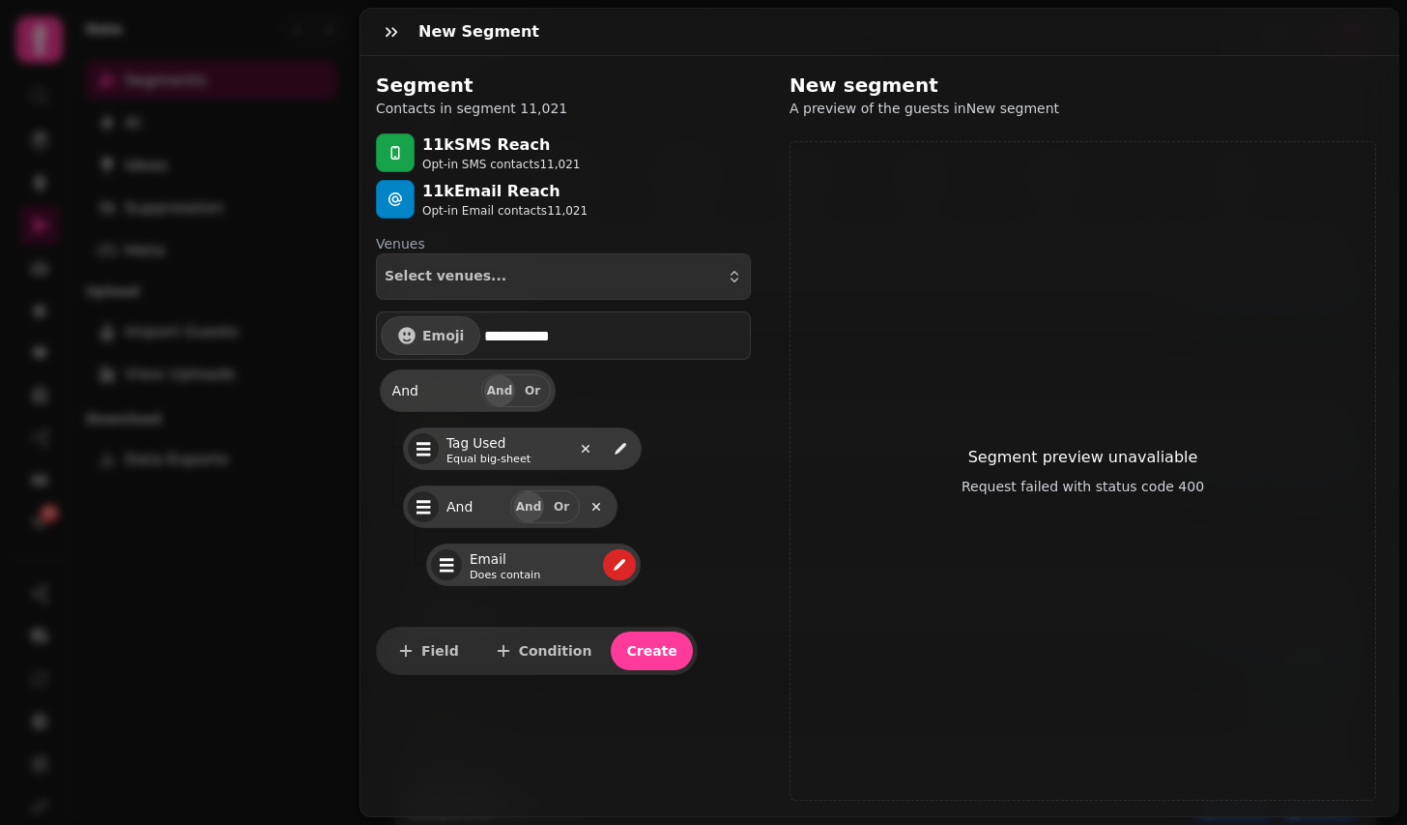
drag, startPoint x: 418, startPoint y: 451, endPoint x: 666, endPoint y: 11, distance: 505.9
click at [379, 20] on button "button" at bounding box center [391, 32] width 39 height 39
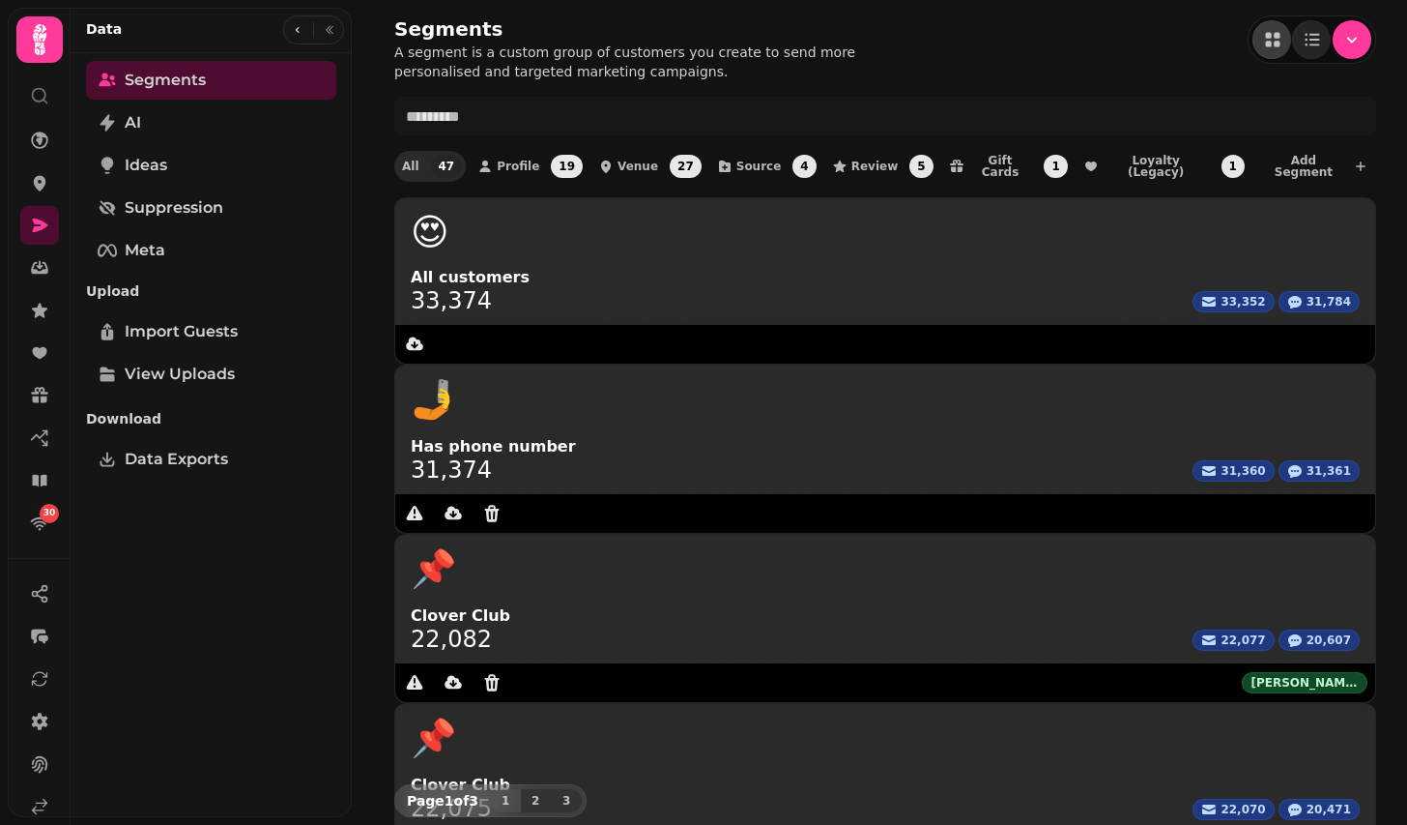
click at [1364, 57] on div at bounding box center [1352, 39] width 39 height 39
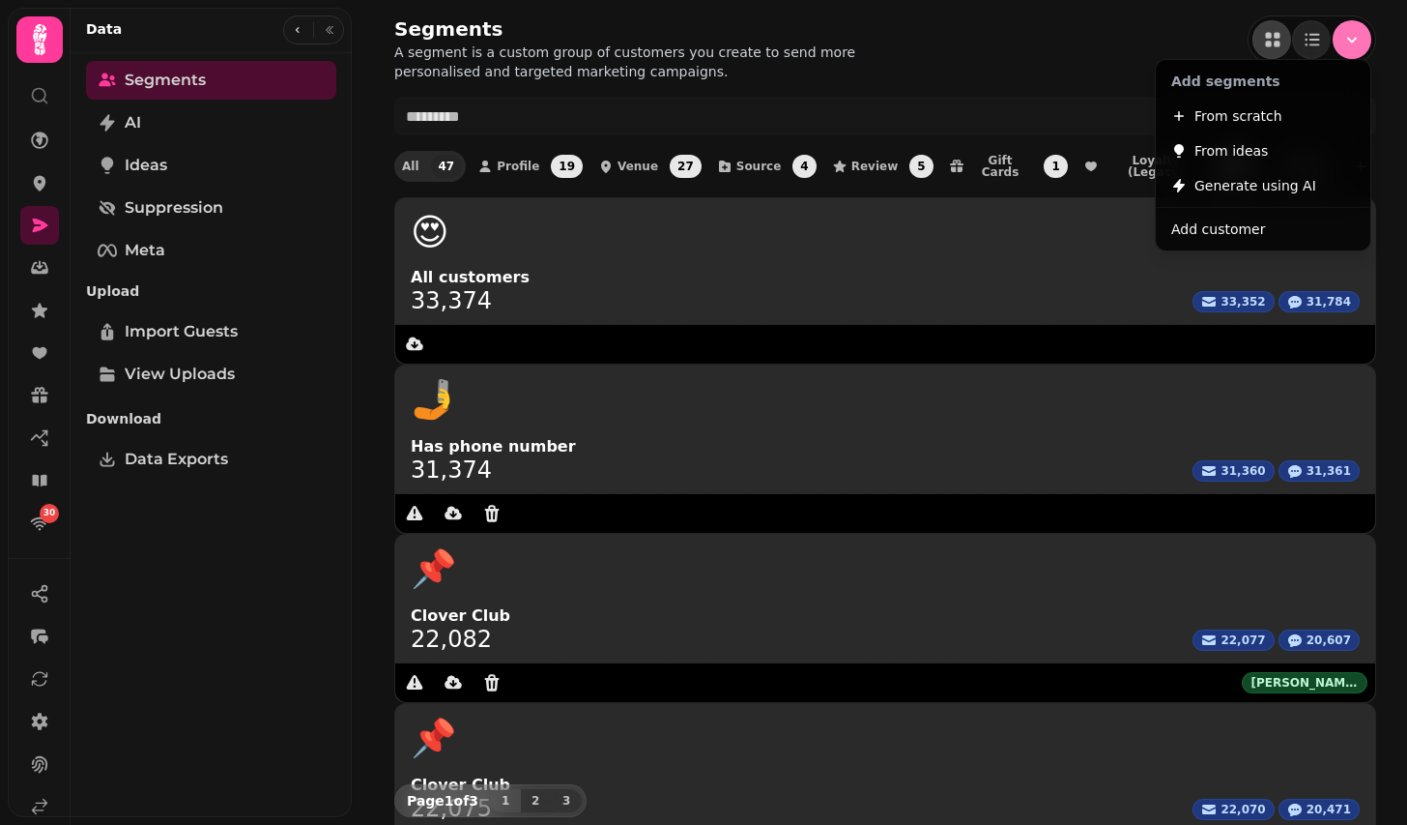
click at [1346, 46] on icon "Menu" at bounding box center [1352, 39] width 19 height 19
click at [1211, 120] on span "From scratch" at bounding box center [1239, 115] width 88 height 23
select select "**"
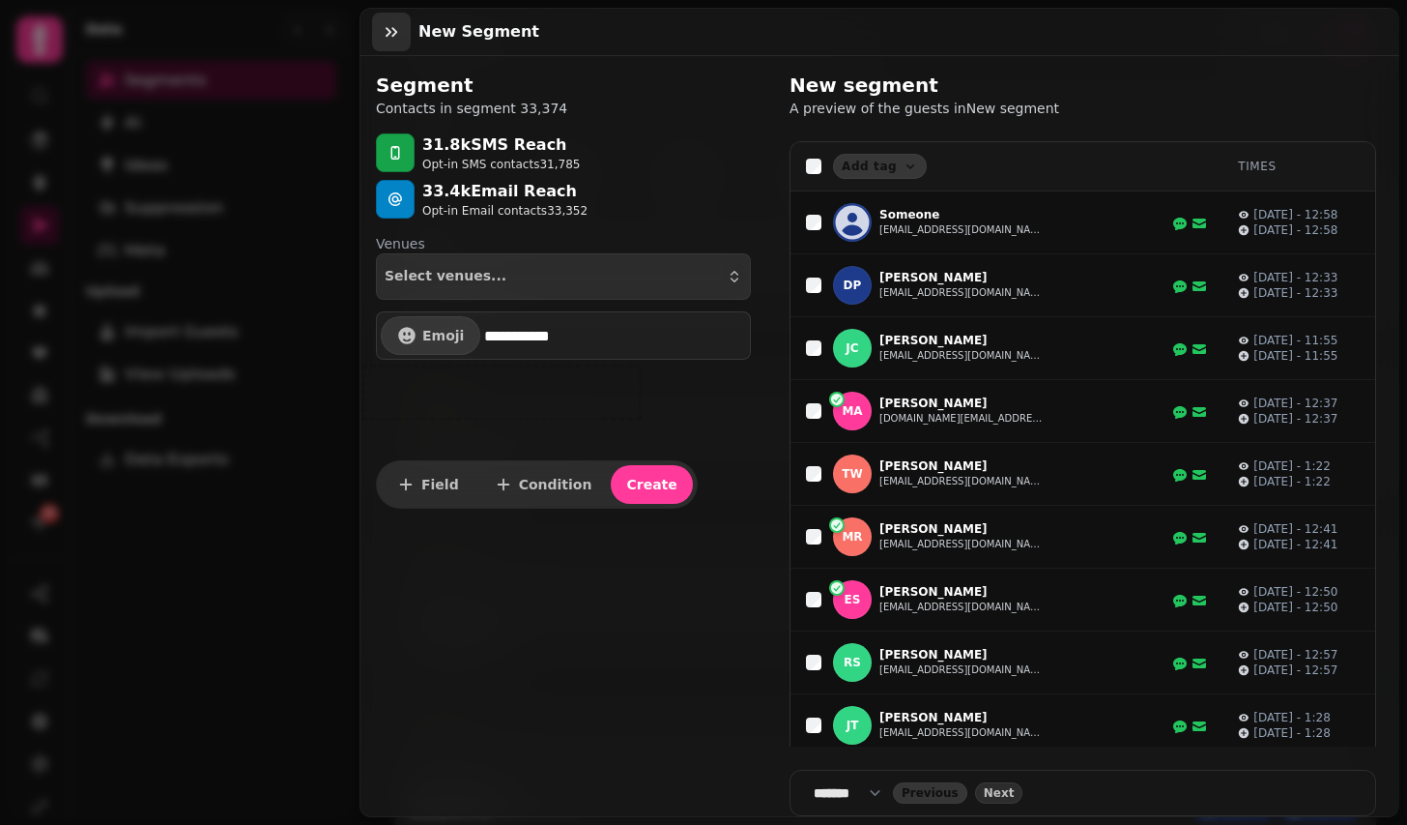
click at [389, 37] on icon "button" at bounding box center [391, 31] width 19 height 19
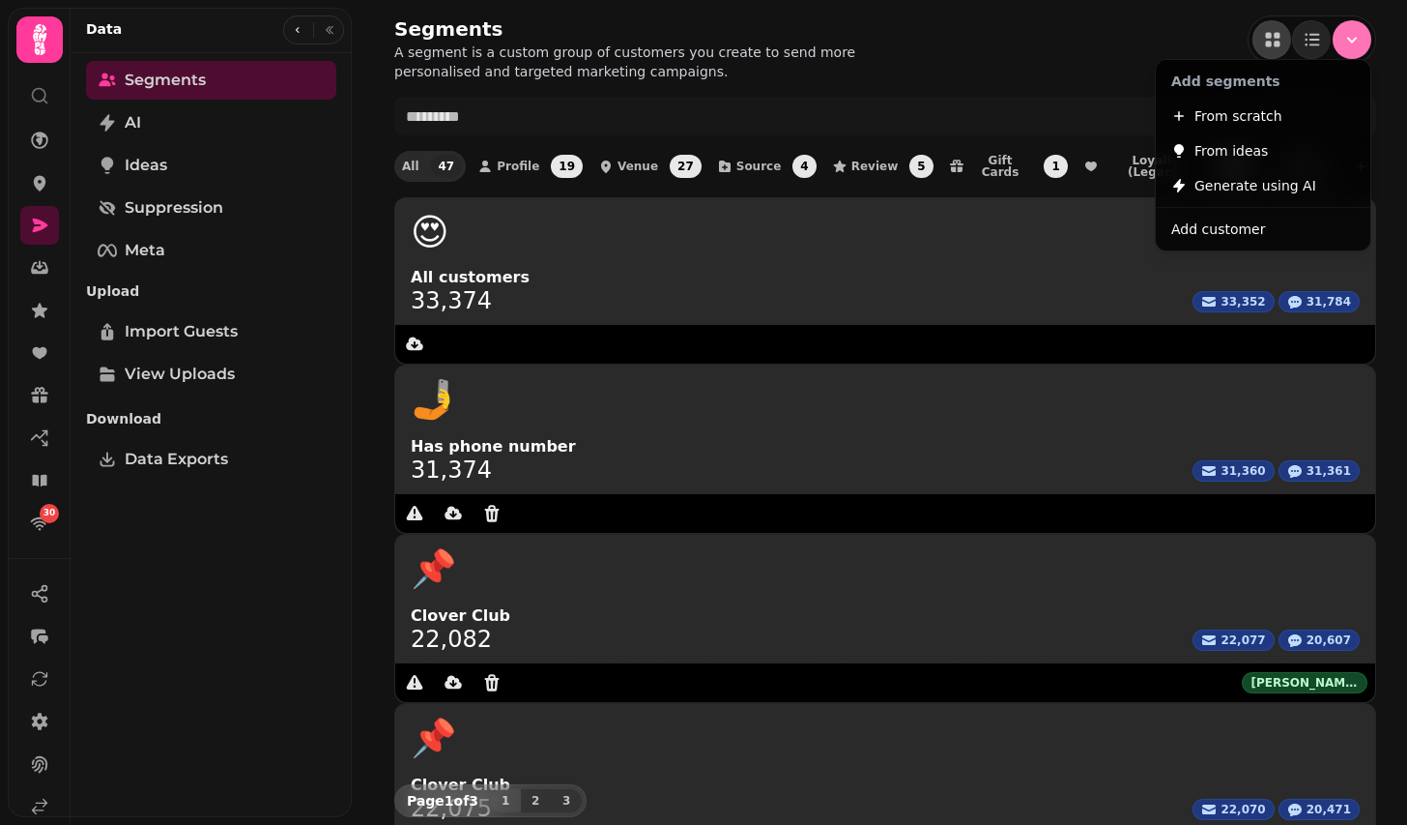
click at [1348, 46] on icon "Menu" at bounding box center [1352, 39] width 19 height 19
click at [1238, 126] on span "From scratch" at bounding box center [1239, 115] width 88 height 23
select select "**"
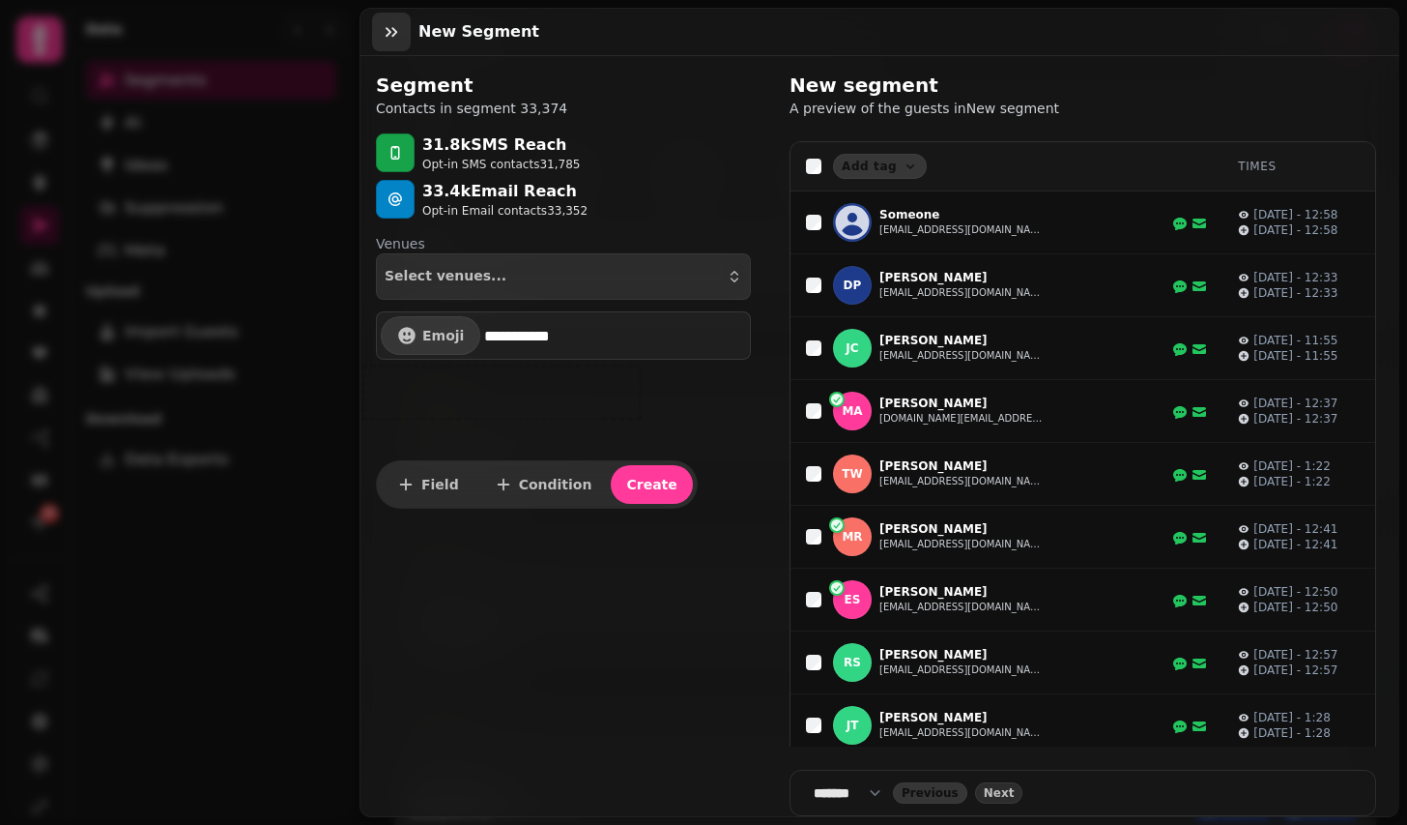
click at [393, 27] on icon "button" at bounding box center [392, 32] width 12 height 10
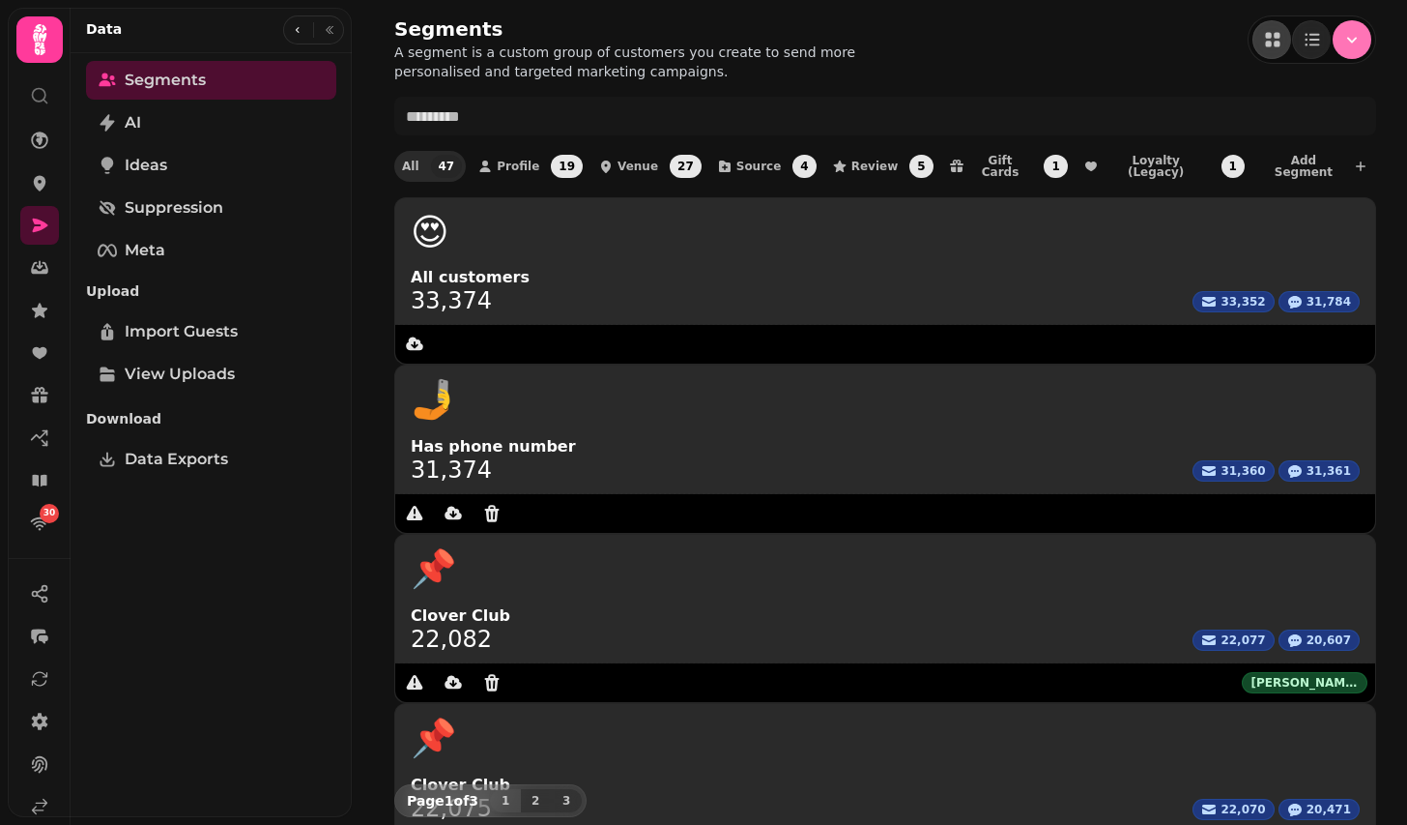
click at [1351, 27] on button "Menu" at bounding box center [1352, 39] width 39 height 39
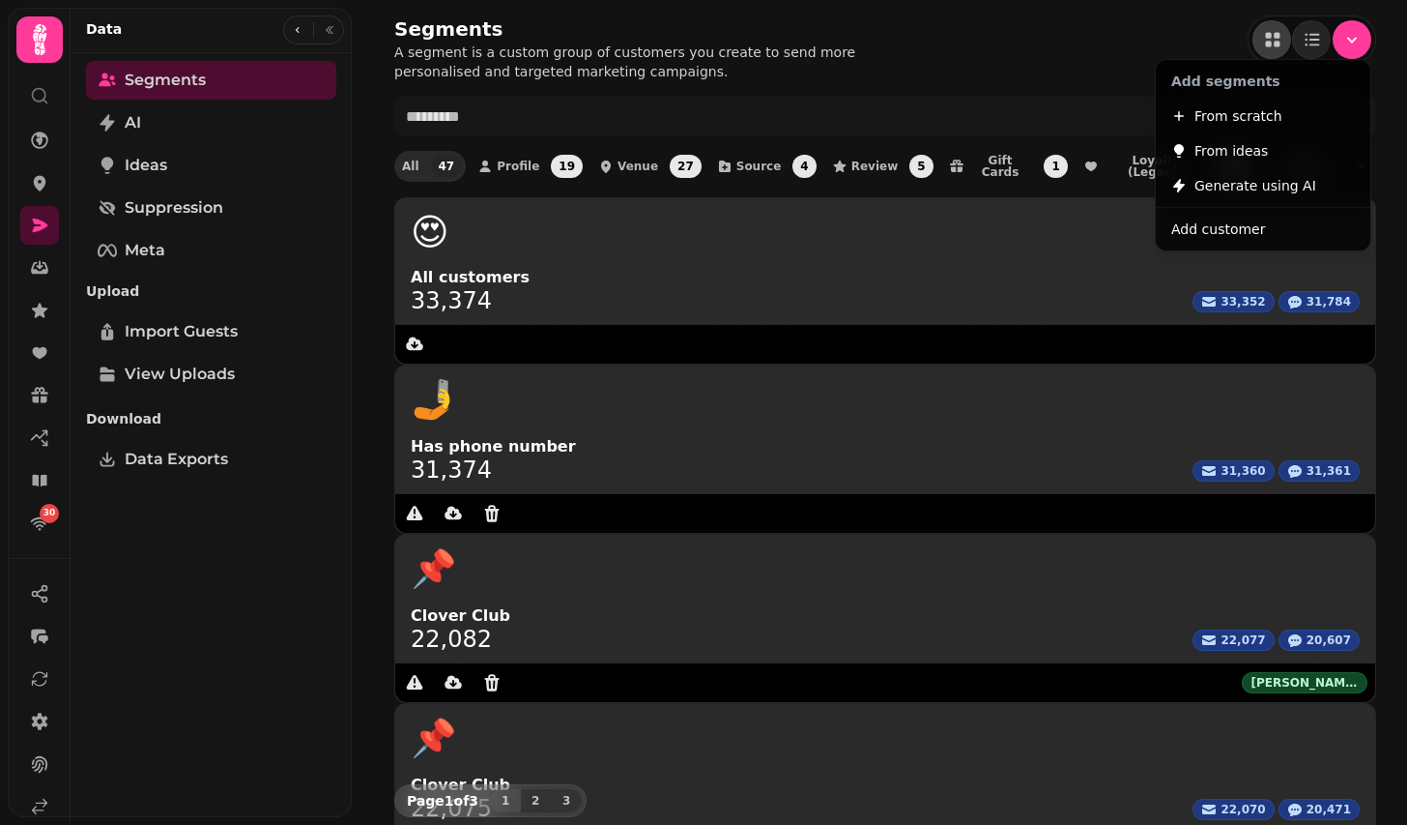
click at [1048, 37] on div "Segments A segment is a custom group of customers you create to send more perso…" at bounding box center [885, 48] width 982 height 66
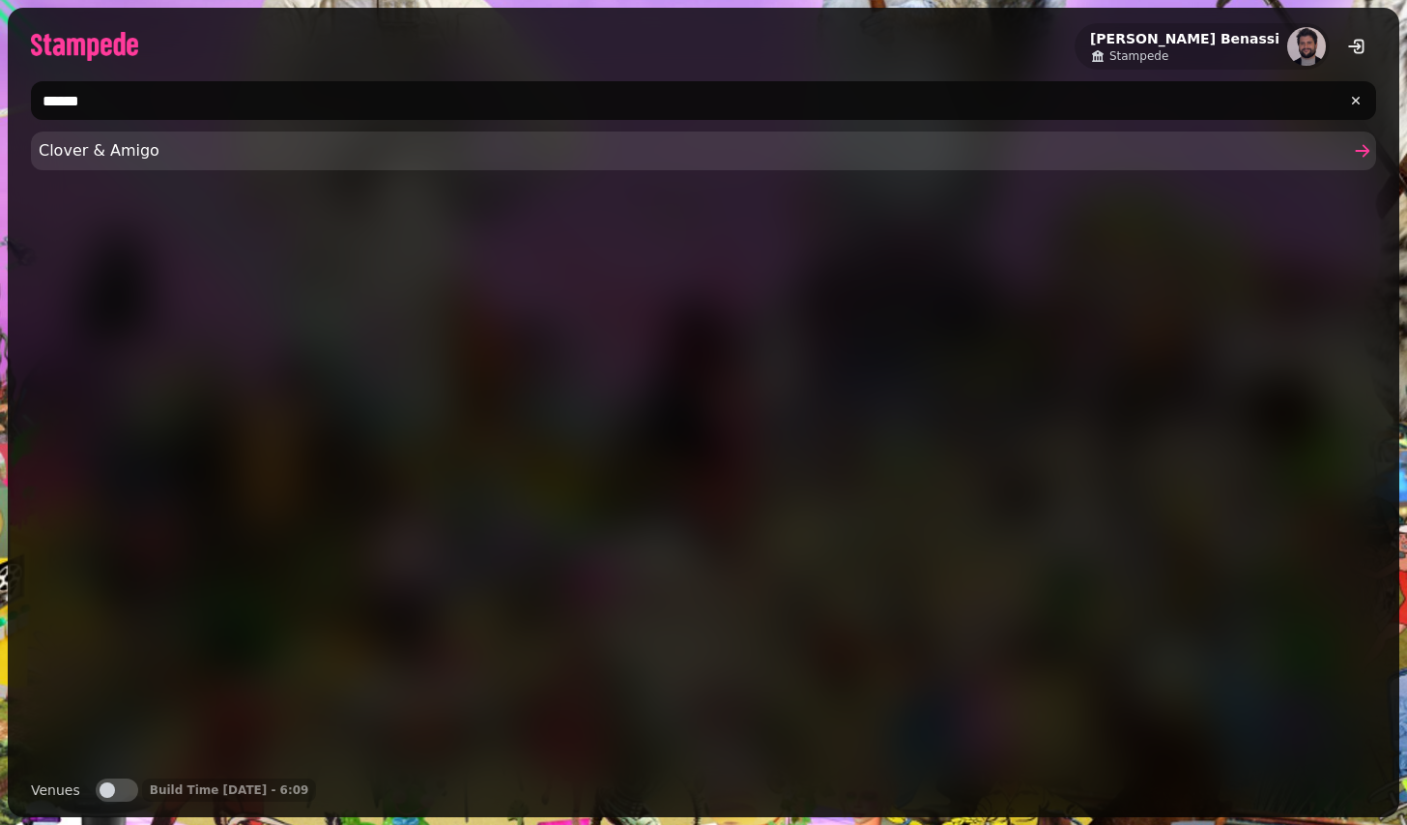
type input "******"
click at [498, 159] on span "Clover & Amigo" at bounding box center [694, 150] width 1311 height 23
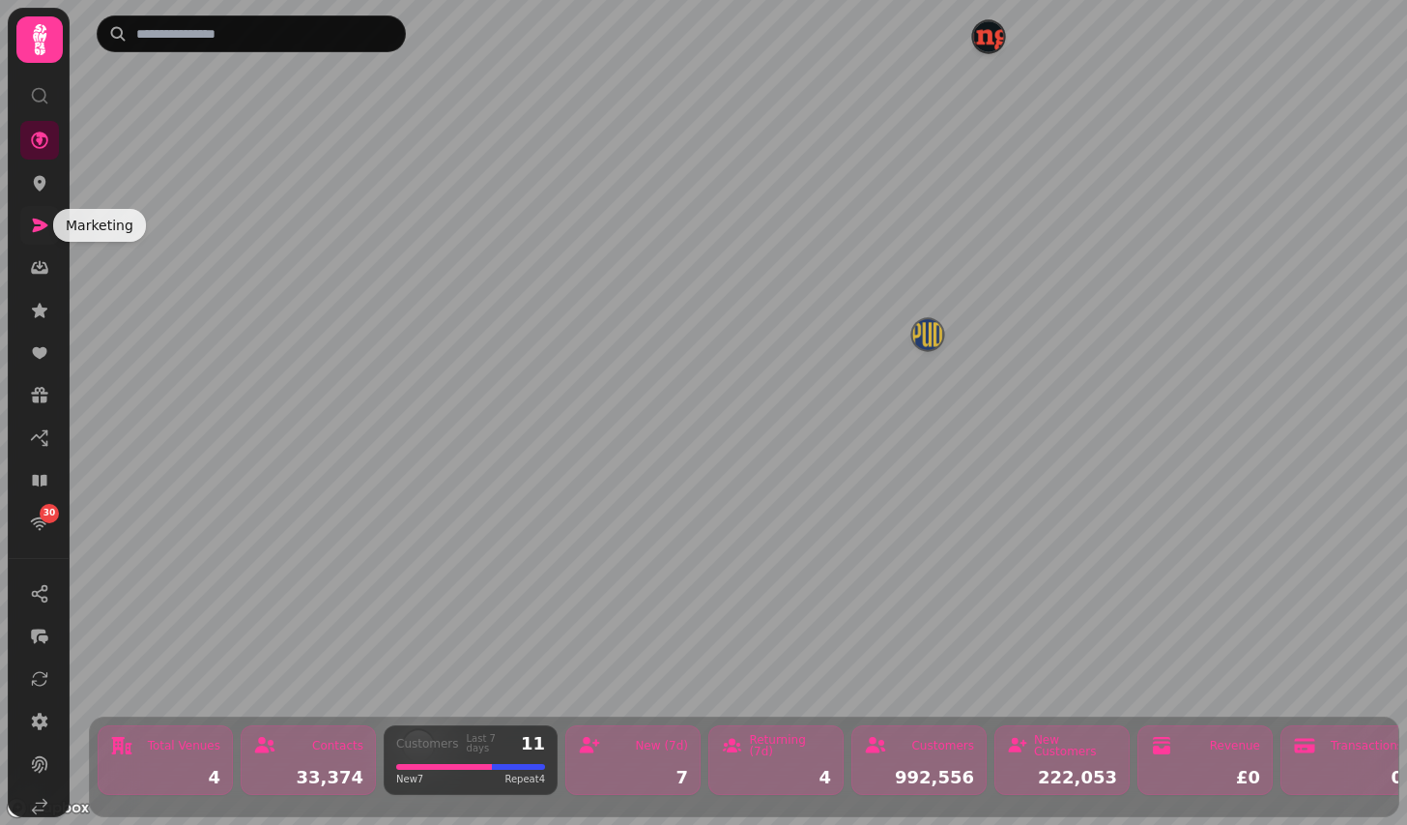
click at [47, 233] on icon at bounding box center [39, 225] width 19 height 19
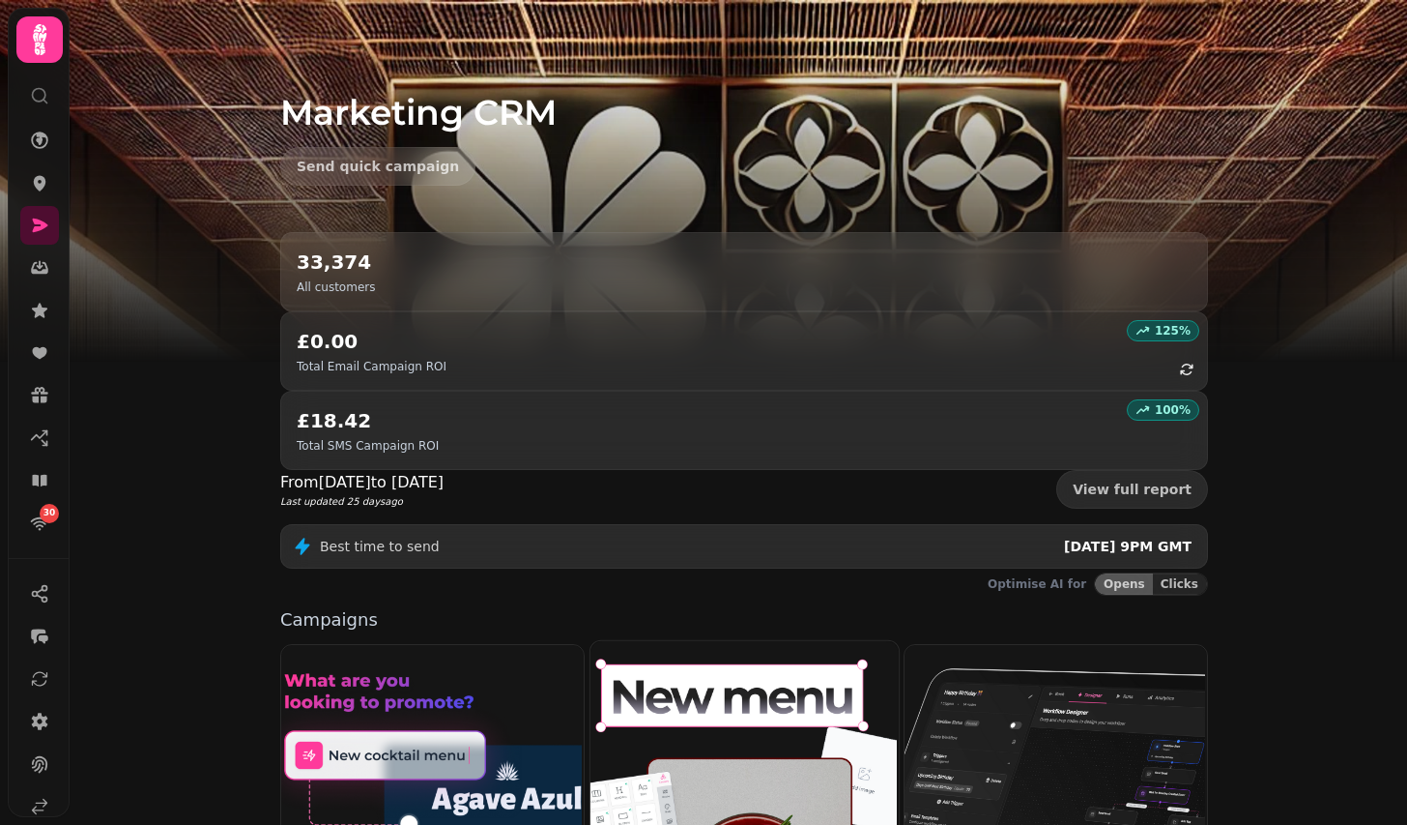
click at [703, 688] on img at bounding box center [742, 815] width 308 height 352
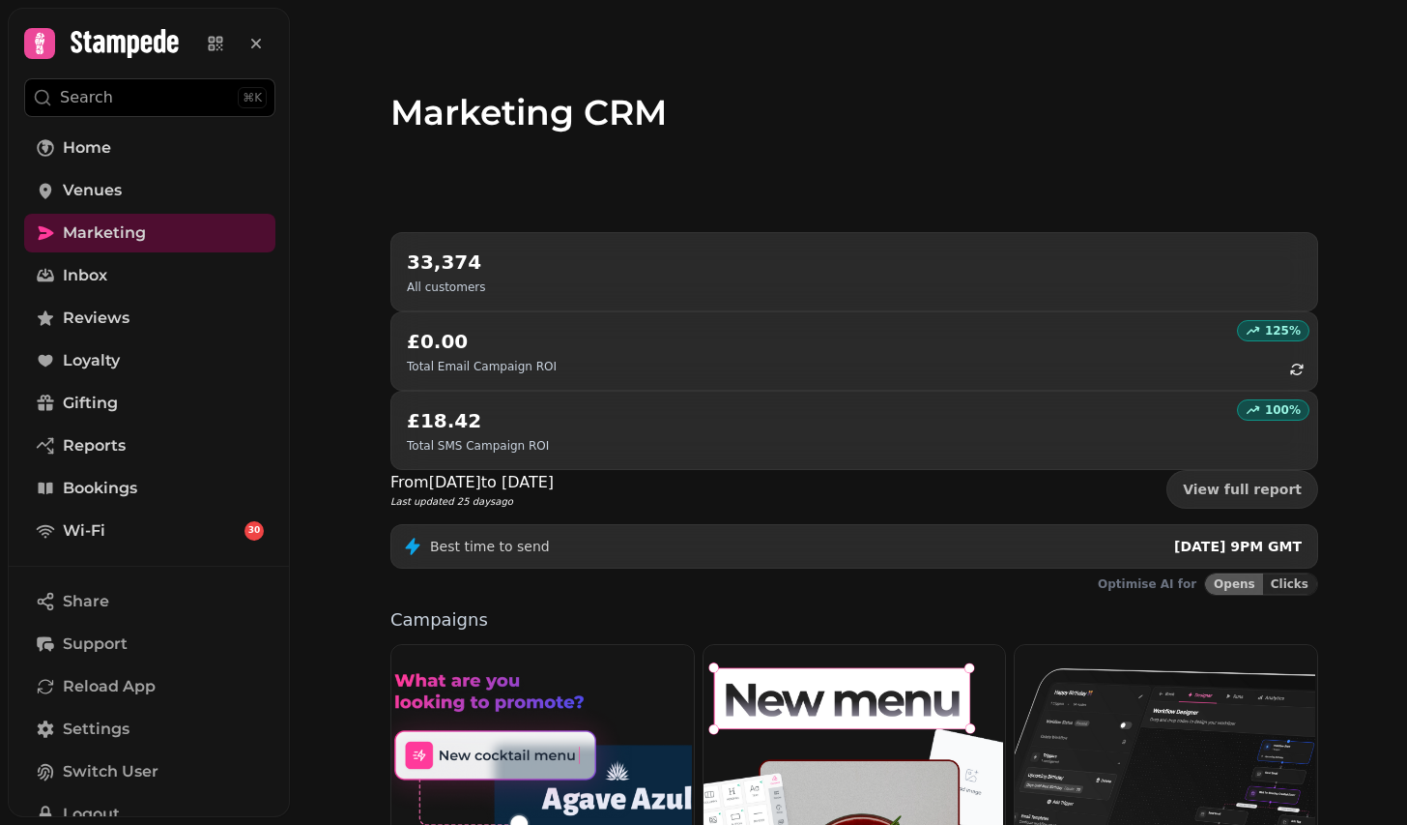
scroll to position [382, 0]
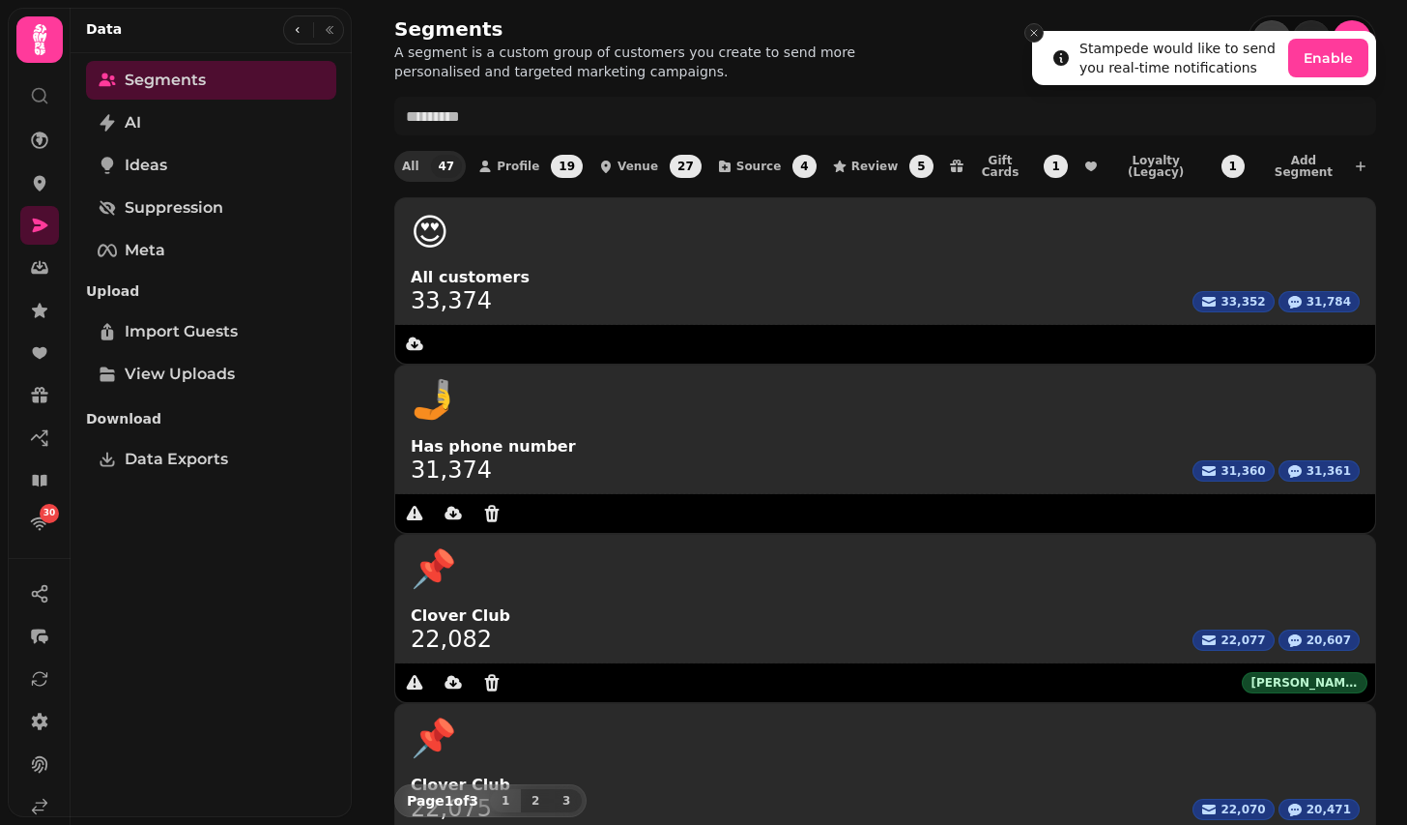
click at [1030, 33] on icon "Close toast" at bounding box center [1034, 33] width 12 height 12
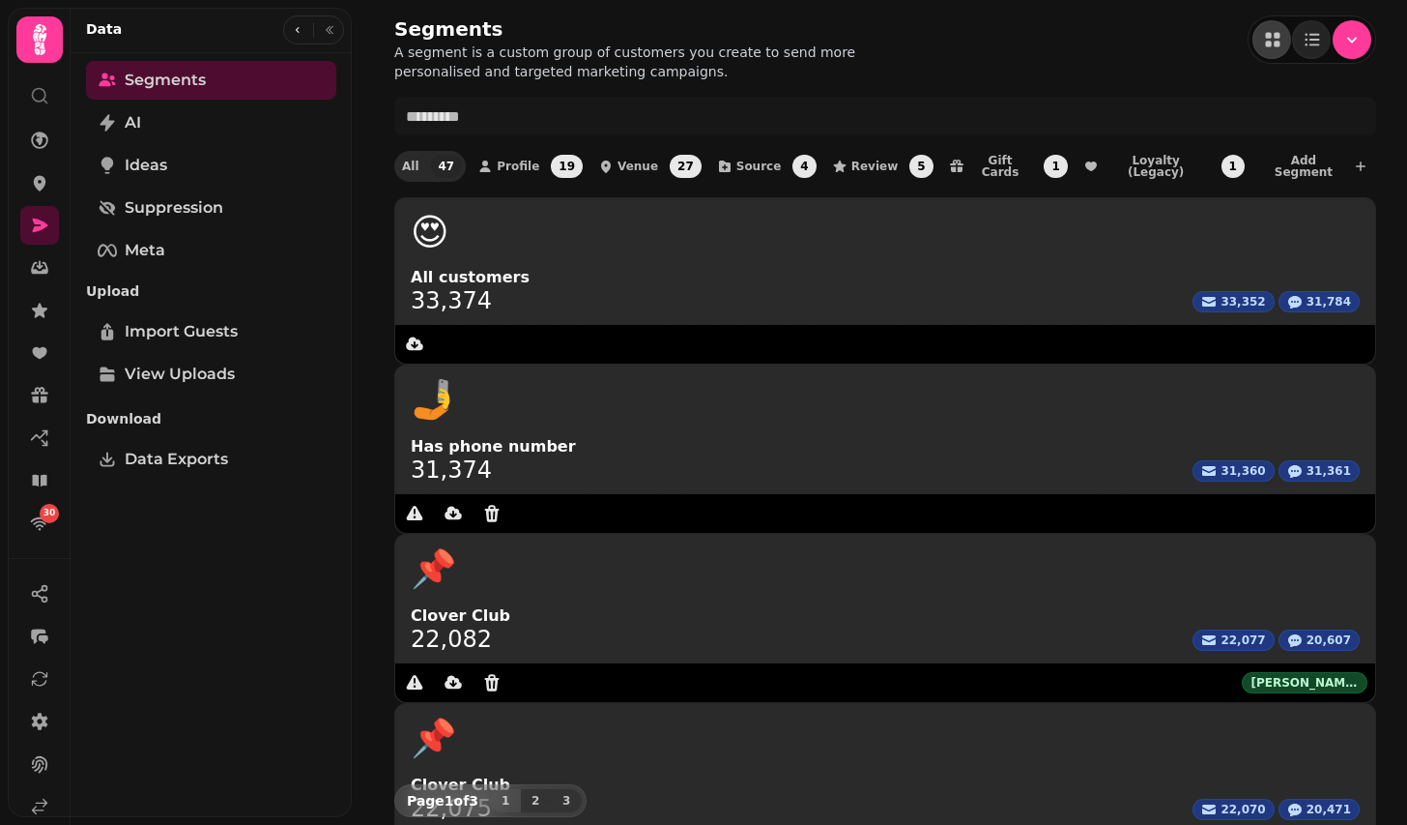
click at [1364, 57] on div at bounding box center [1352, 39] width 39 height 39
click at [1354, 48] on icon "Menu" at bounding box center [1352, 39] width 19 height 19
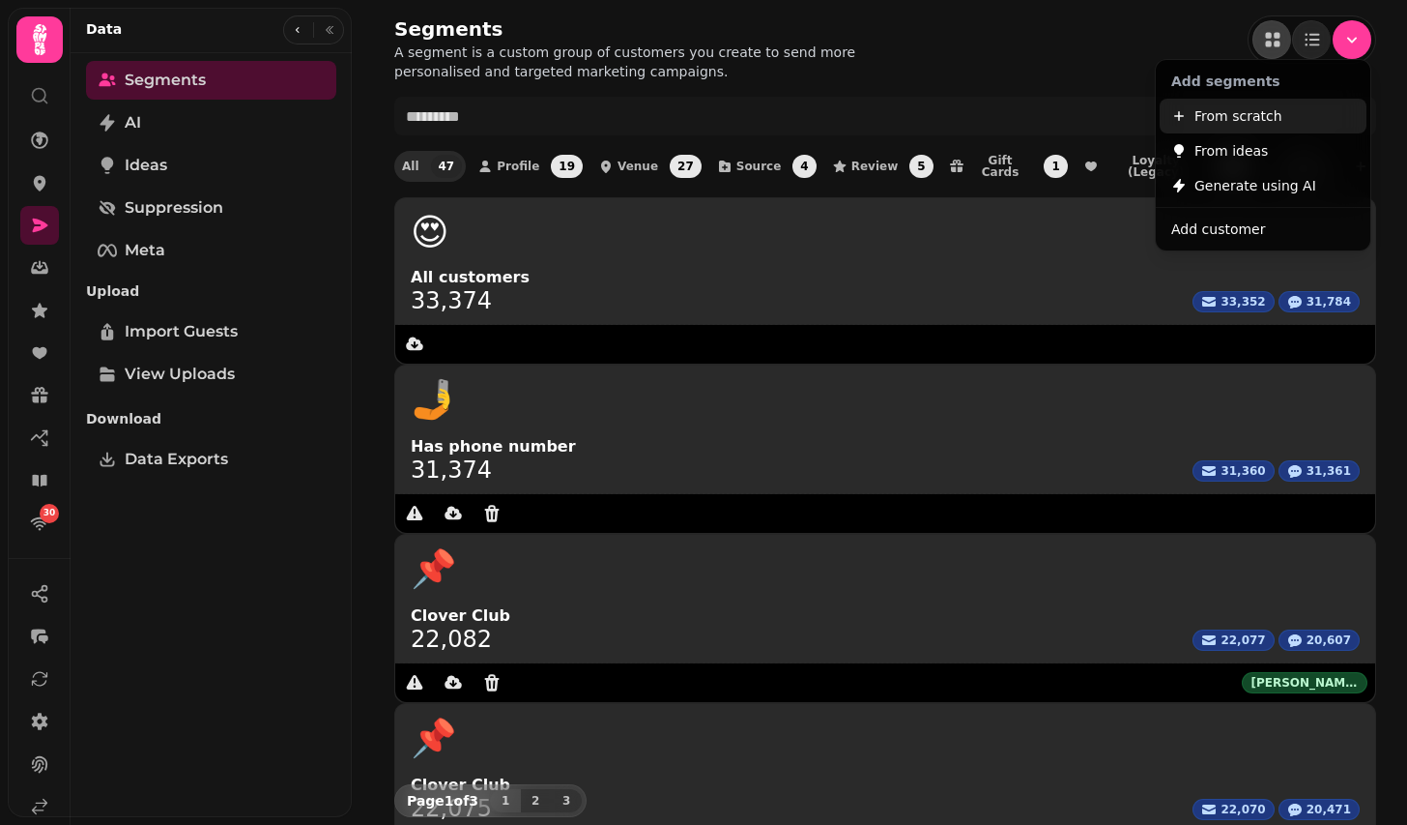
click at [1253, 121] on span "From scratch" at bounding box center [1239, 115] width 88 height 23
select select "**"
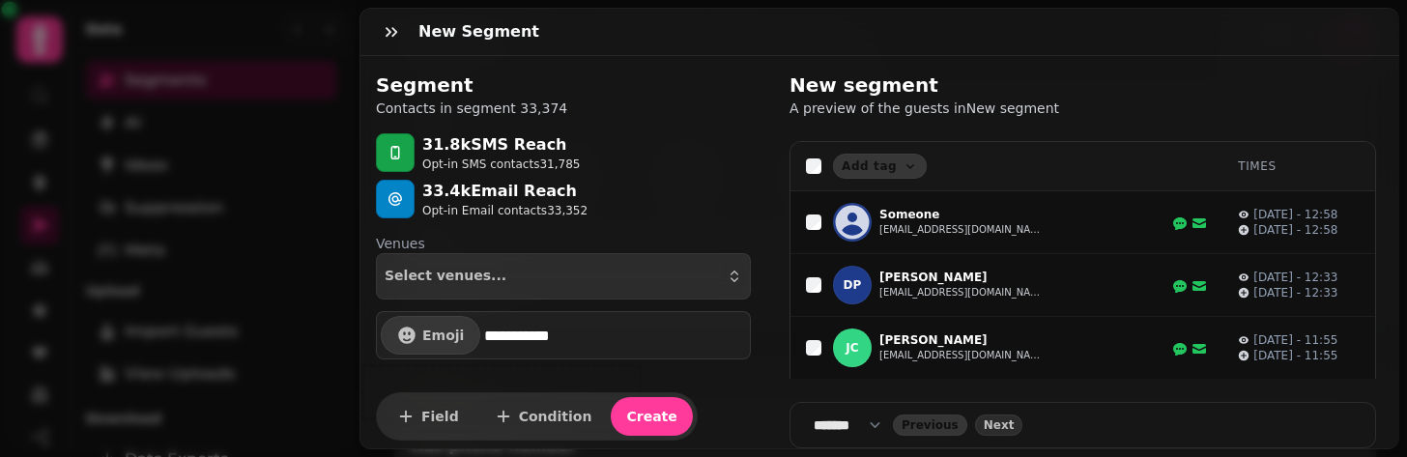
scroll to position [60, 0]
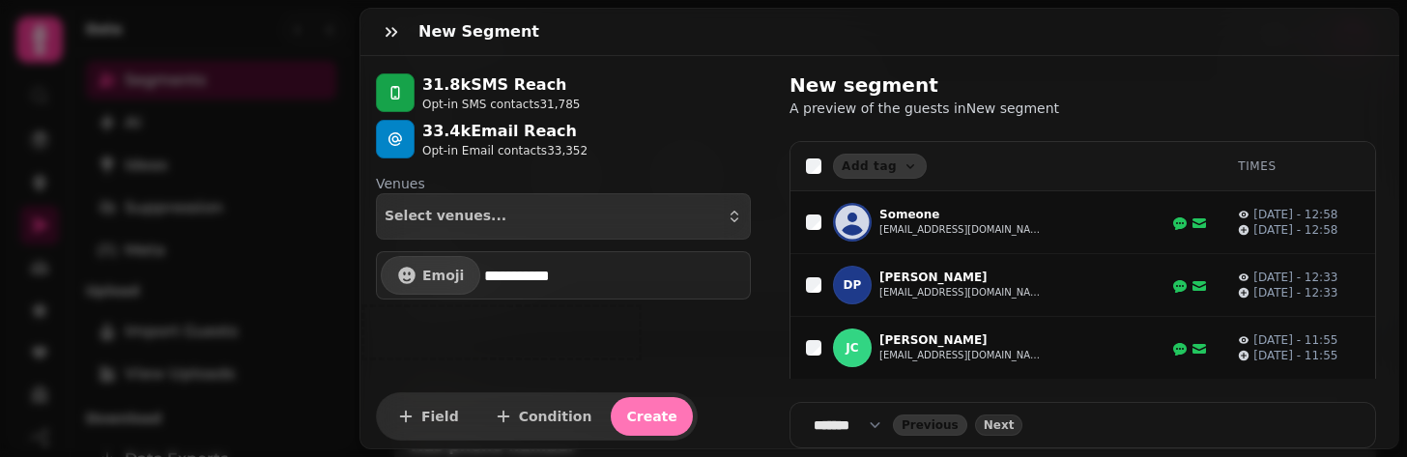
click at [649, 410] on span "Create" at bounding box center [651, 417] width 50 height 14
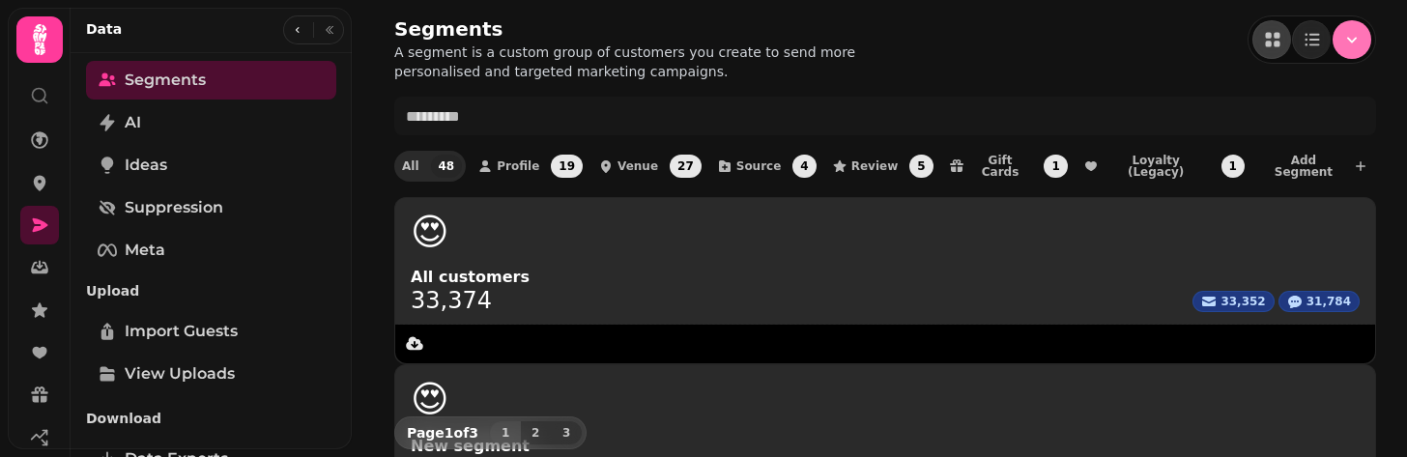
click at [1346, 46] on icon "Menu" at bounding box center [1352, 39] width 19 height 19
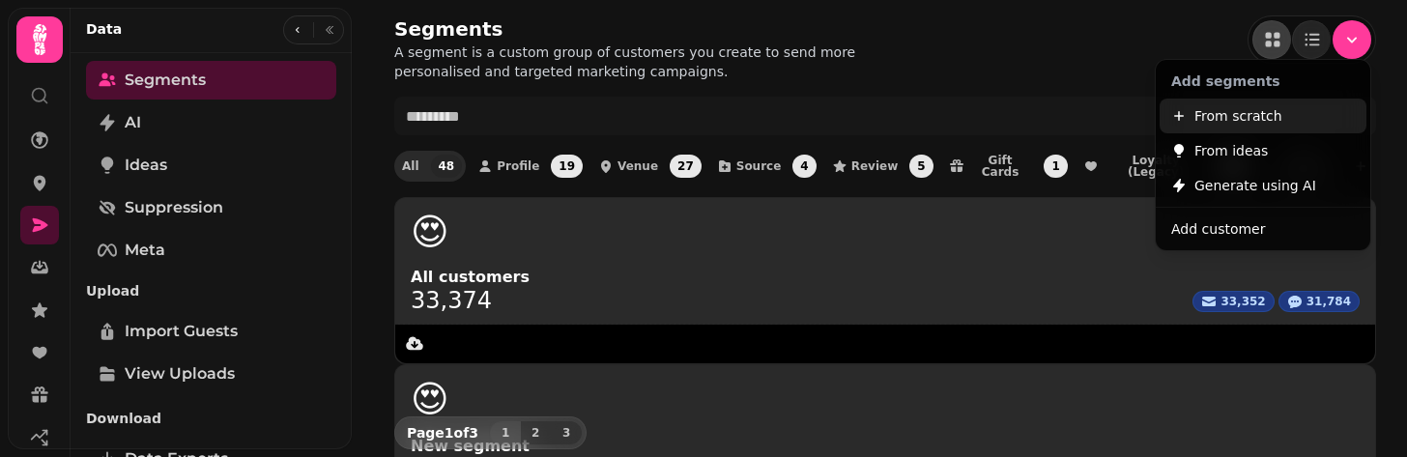
click at [1247, 113] on span "From scratch" at bounding box center [1239, 115] width 88 height 23
select select "**"
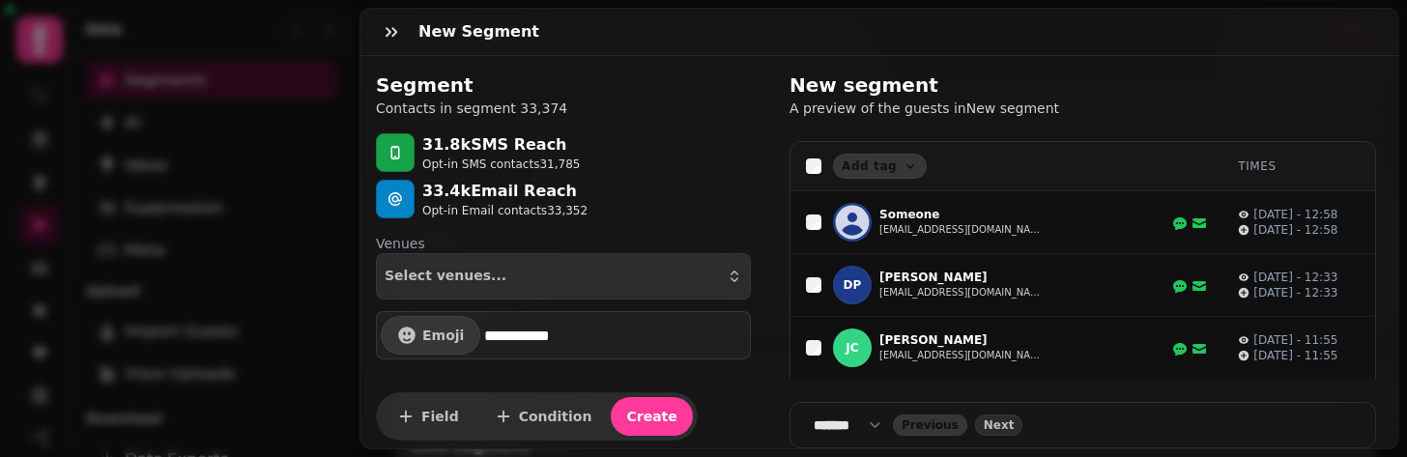
click at [593, 341] on input "**********" at bounding box center [615, 335] width 262 height 39
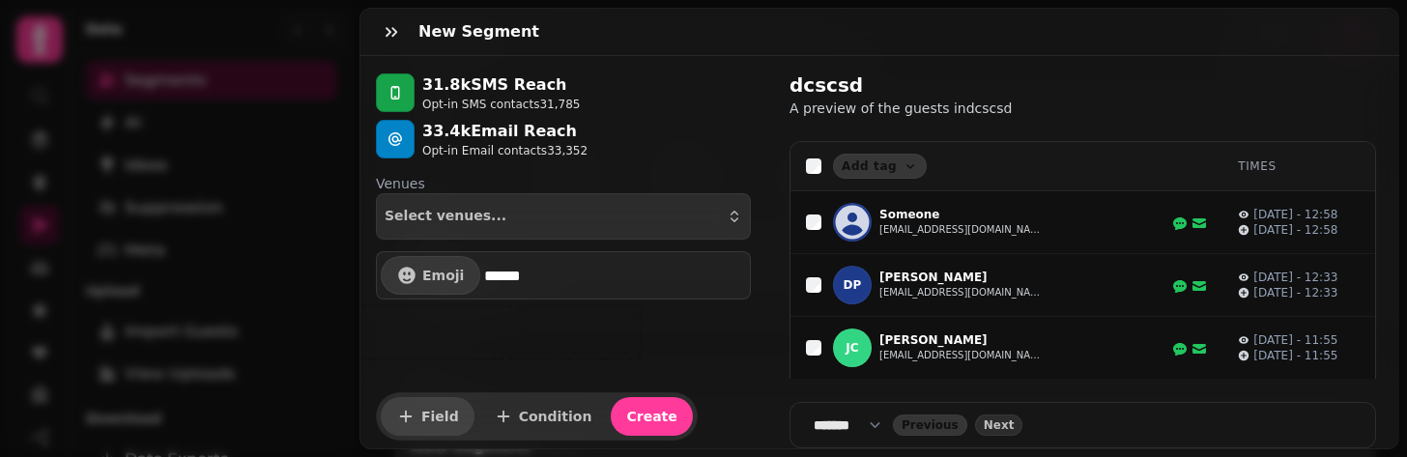
type input "******"
click at [439, 413] on span "Field" at bounding box center [440, 417] width 38 height 14
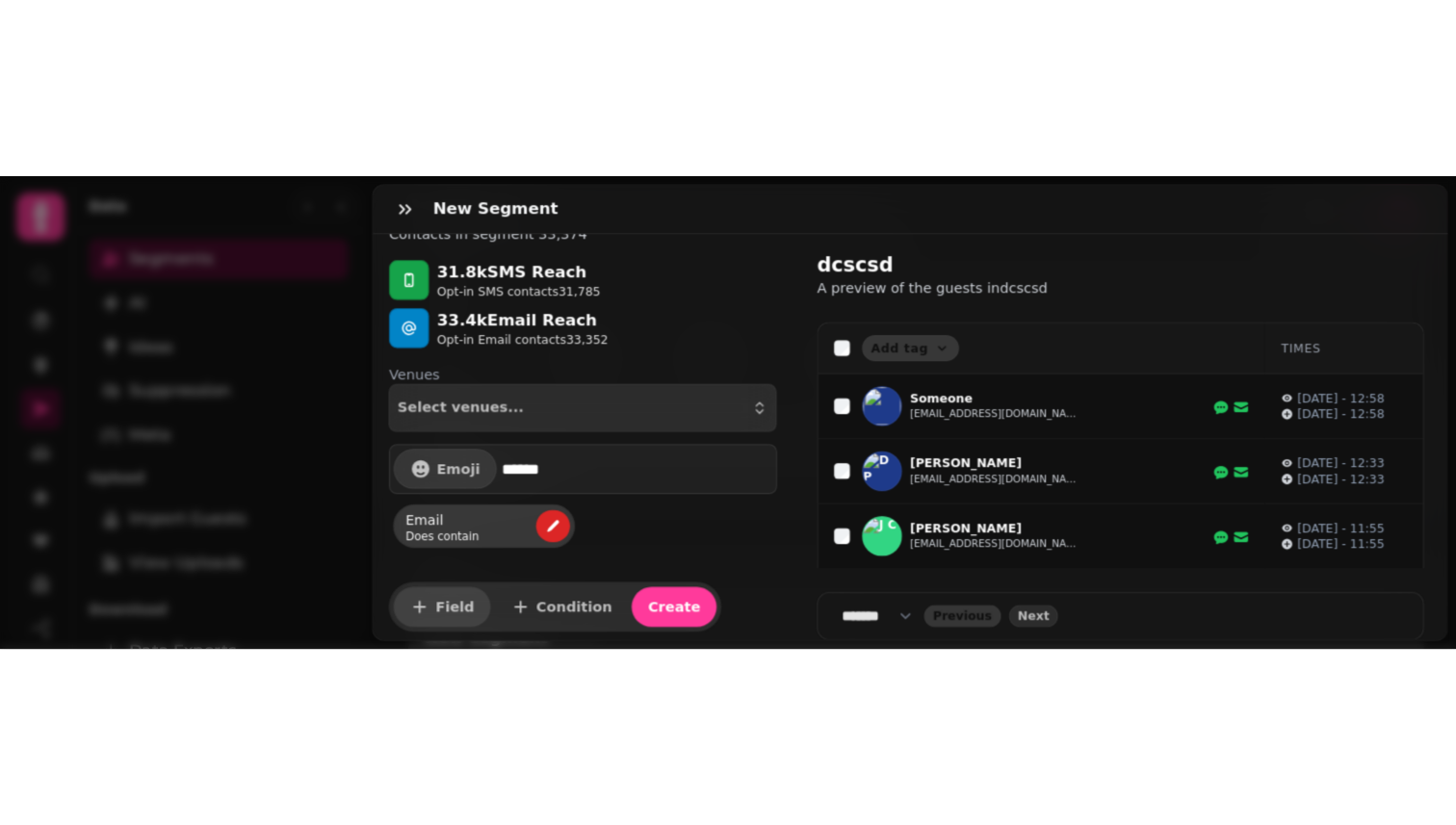
scroll to position [52, 0]
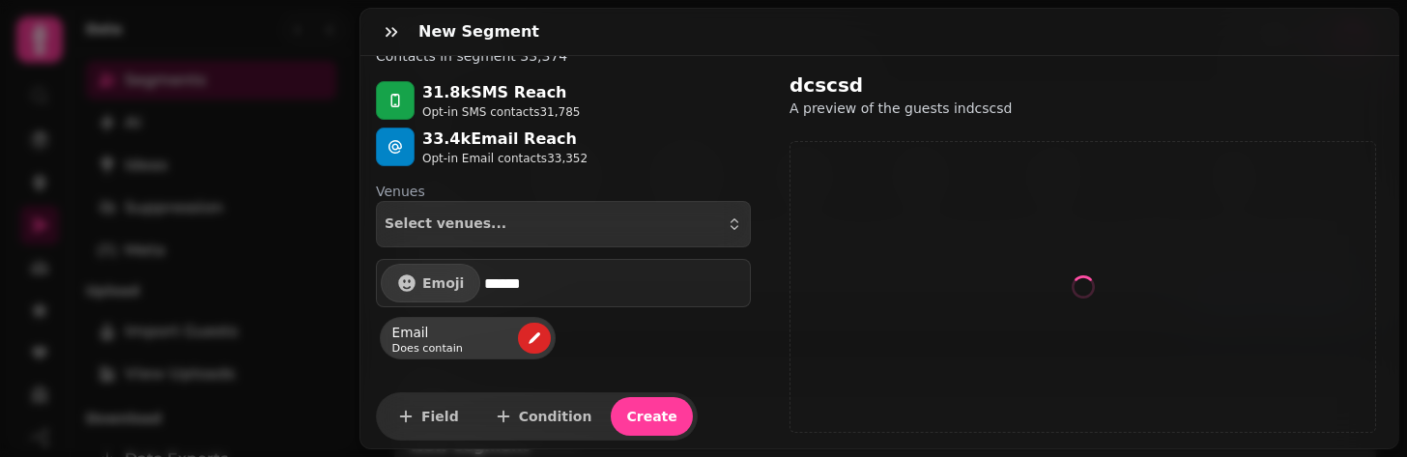
click at [649, 347] on div "Email Does contain" at bounding box center [554, 336] width 394 height 58
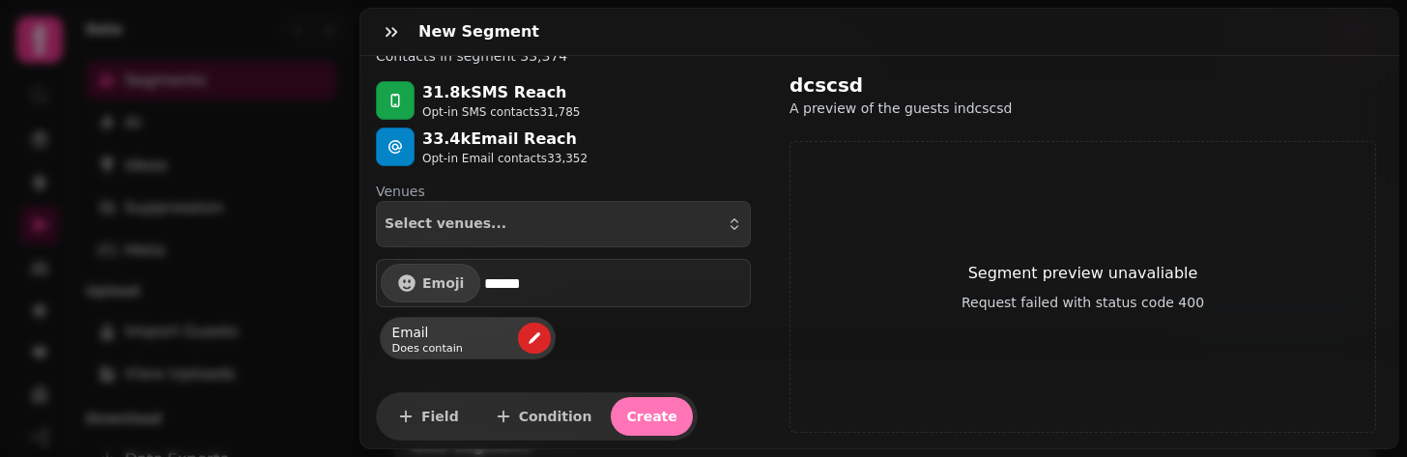
click at [637, 418] on span "Create" at bounding box center [651, 417] width 50 height 14
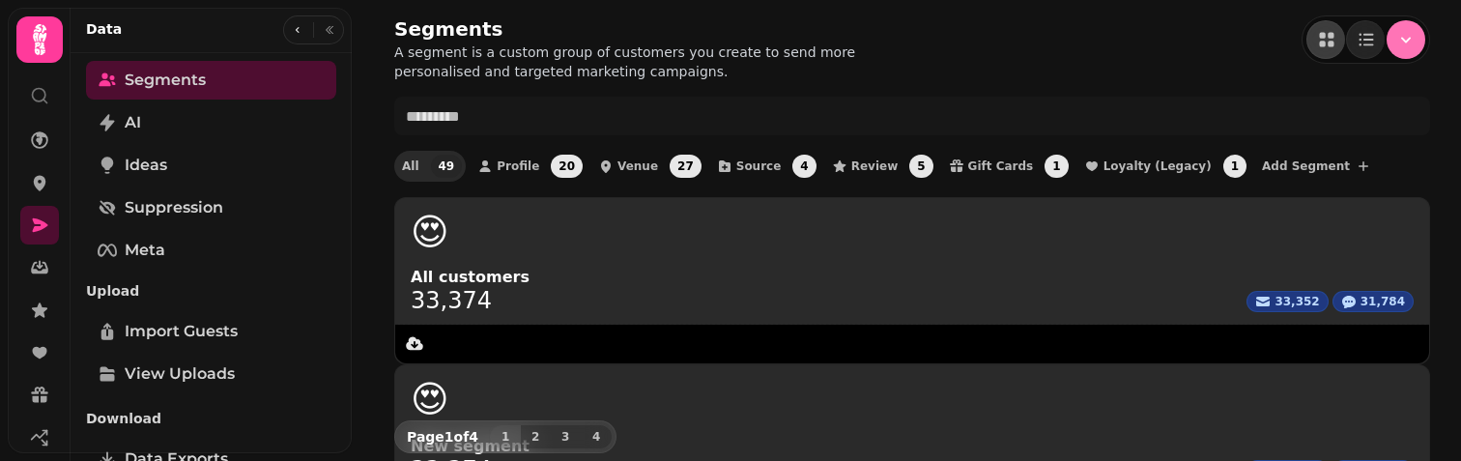
click at [1405, 46] on icon "Menu" at bounding box center [1406, 39] width 19 height 19
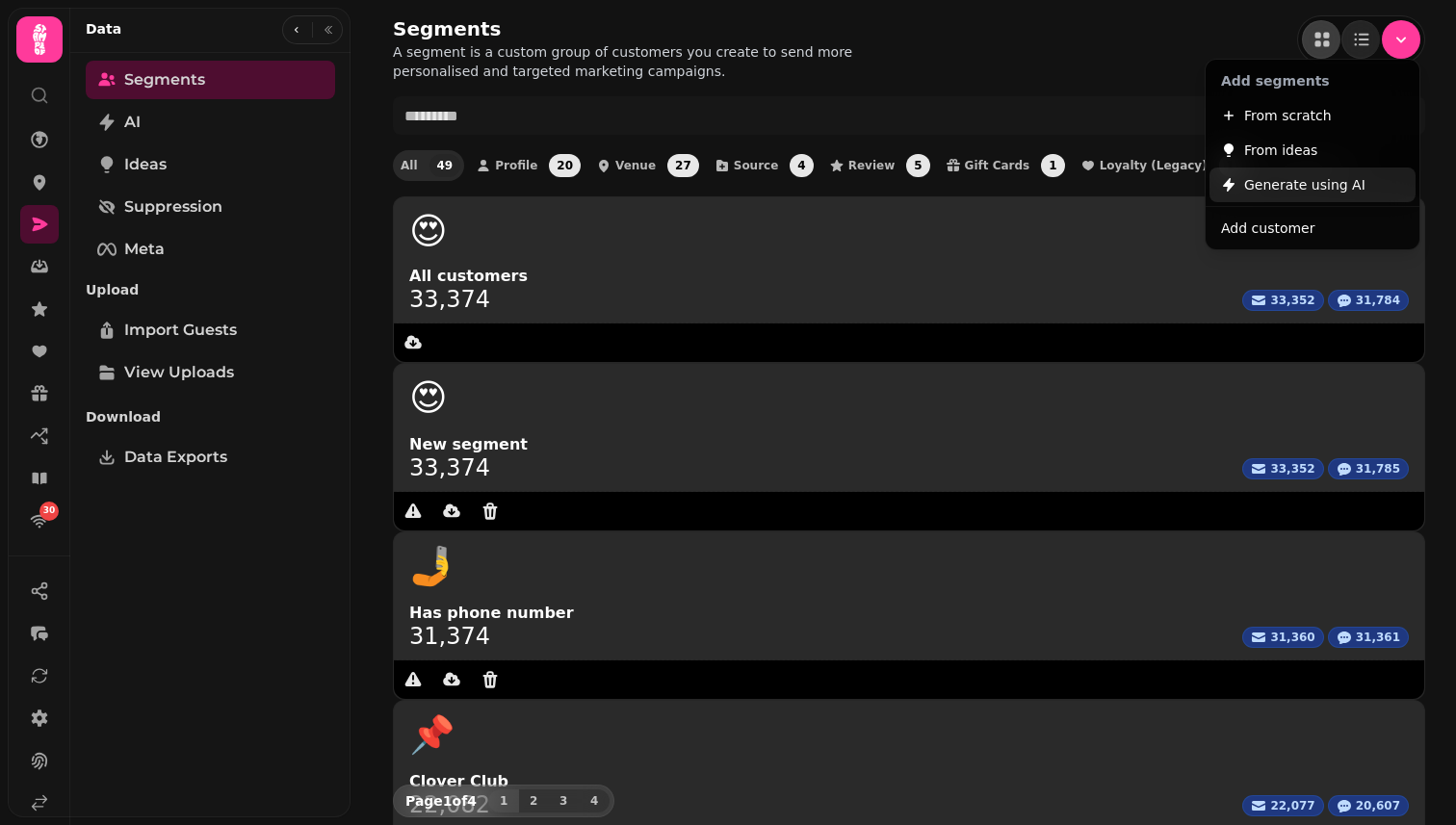
click at [1327, 187] on span "Generate using AI" at bounding box center [1306, 184] width 122 height 23
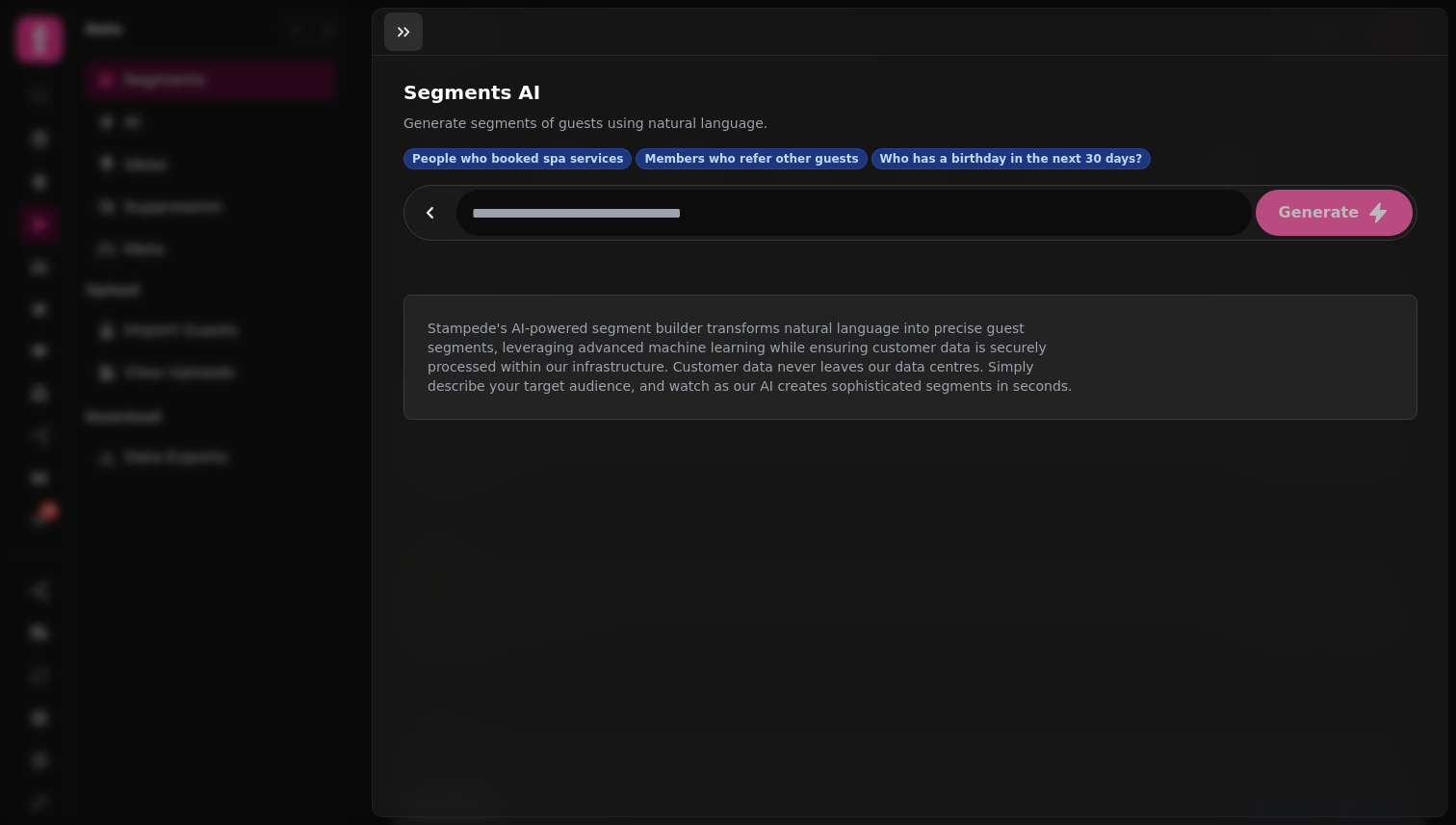
click at [403, 26] on icon "button" at bounding box center [403, 31] width 19 height 19
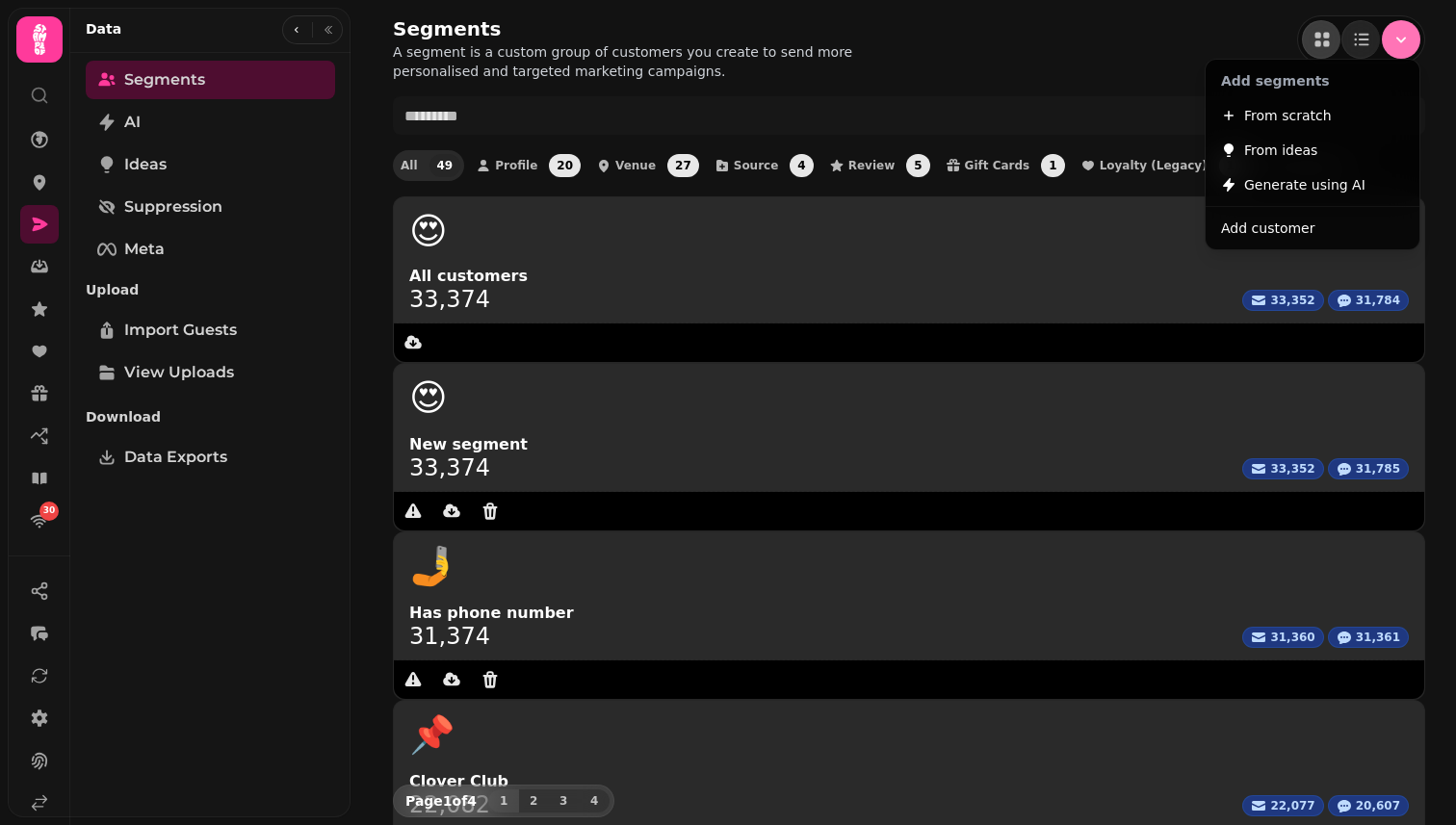
click at [1401, 47] on icon "Menu" at bounding box center [1401, 39] width 19 height 19
click at [1341, 182] on span "Generate using AI" at bounding box center [1306, 184] width 122 height 23
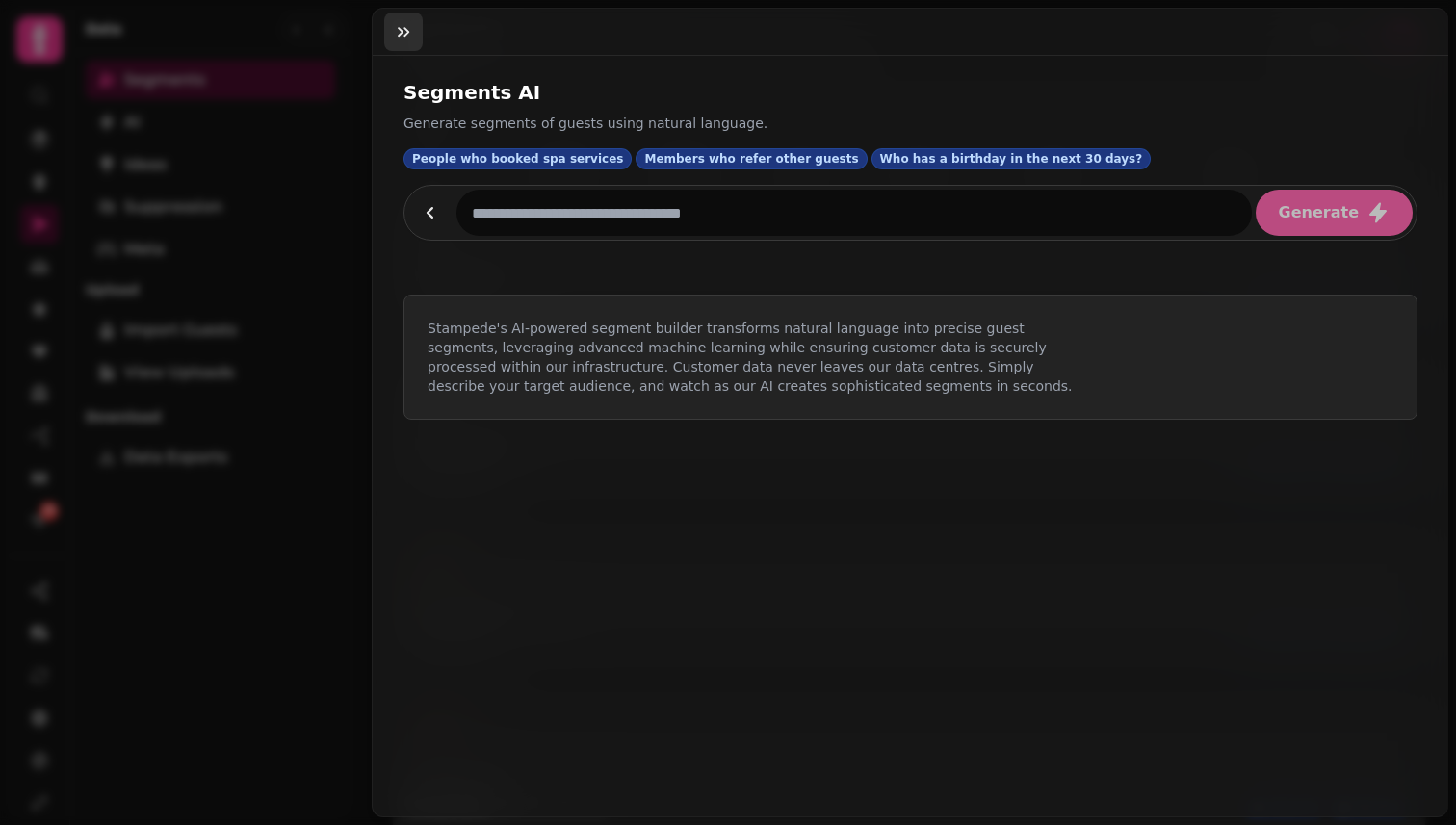
click at [395, 24] on icon "button" at bounding box center [403, 31] width 19 height 19
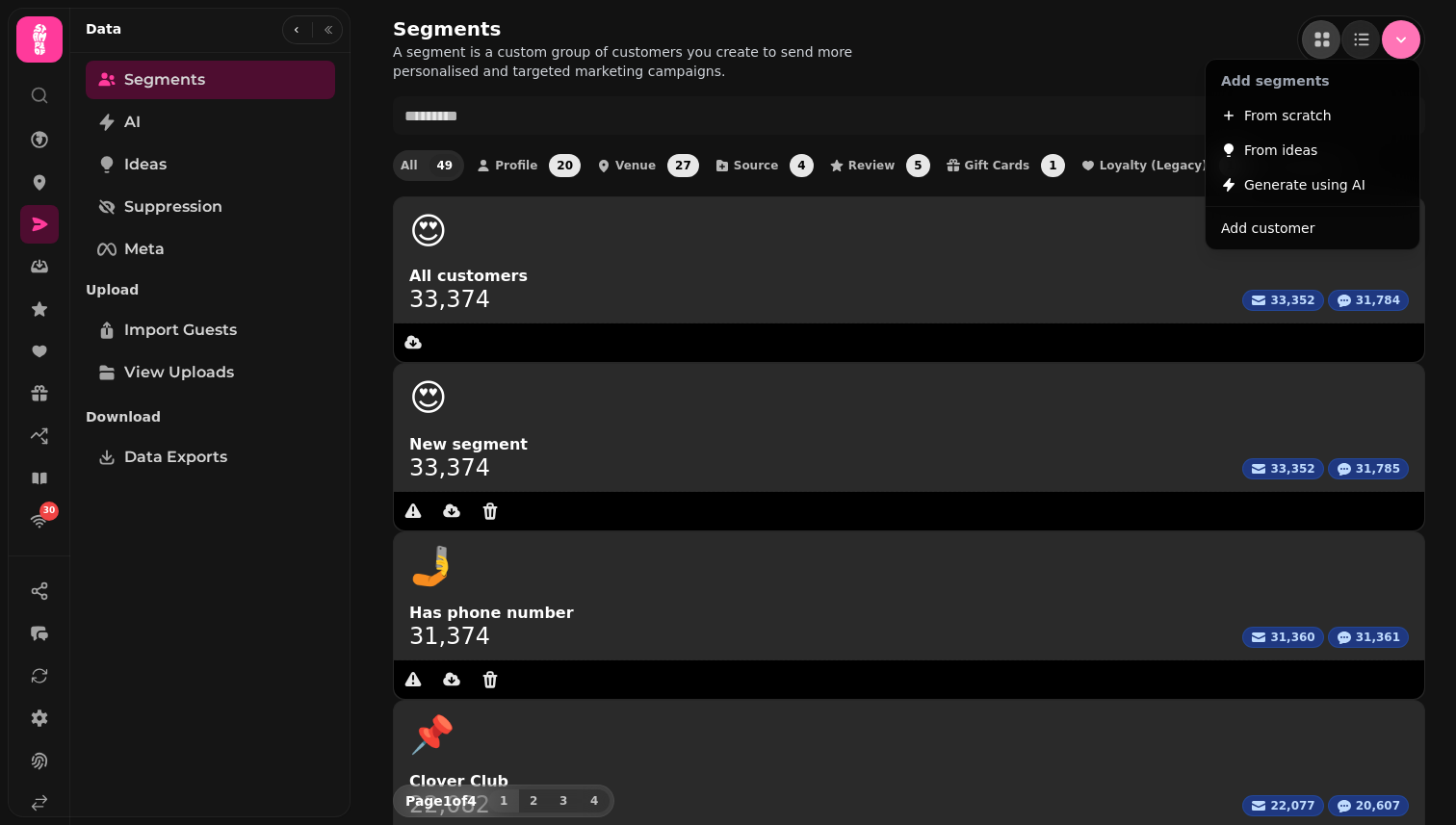
click at [1401, 53] on button "Menu" at bounding box center [1401, 39] width 39 height 39
click at [1337, 183] on span "Generate using AI" at bounding box center [1306, 184] width 122 height 23
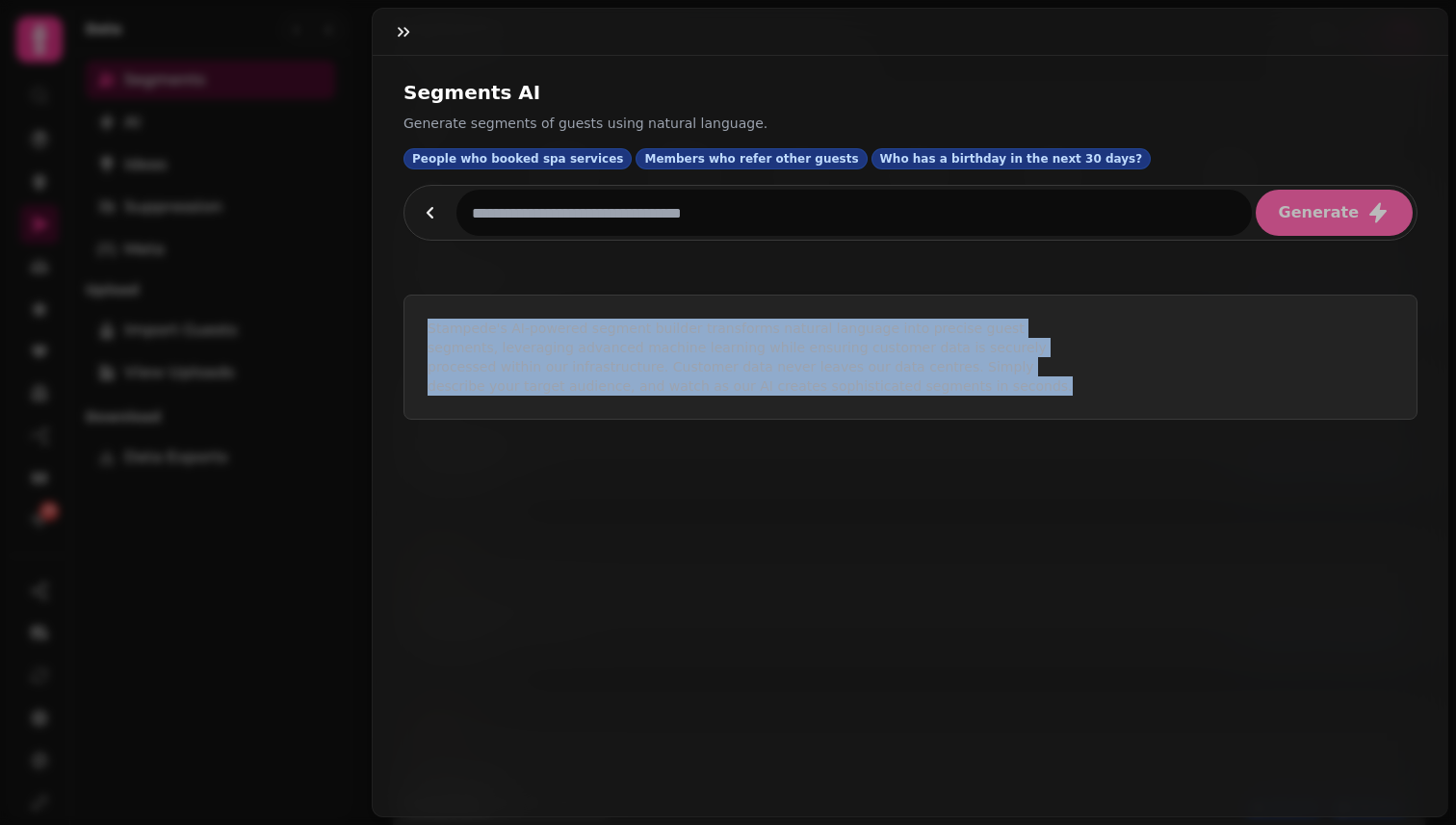
drag, startPoint x: 832, startPoint y: 398, endPoint x: 409, endPoint y: 294, distance: 435.6
click at [409, 294] on div "Stampede's AI-powered segment builder transforms natural language into precise …" at bounding box center [911, 358] width 1076 height 187
copy p "Stampede's AI-powered segment builder transforms natural language into precise …"
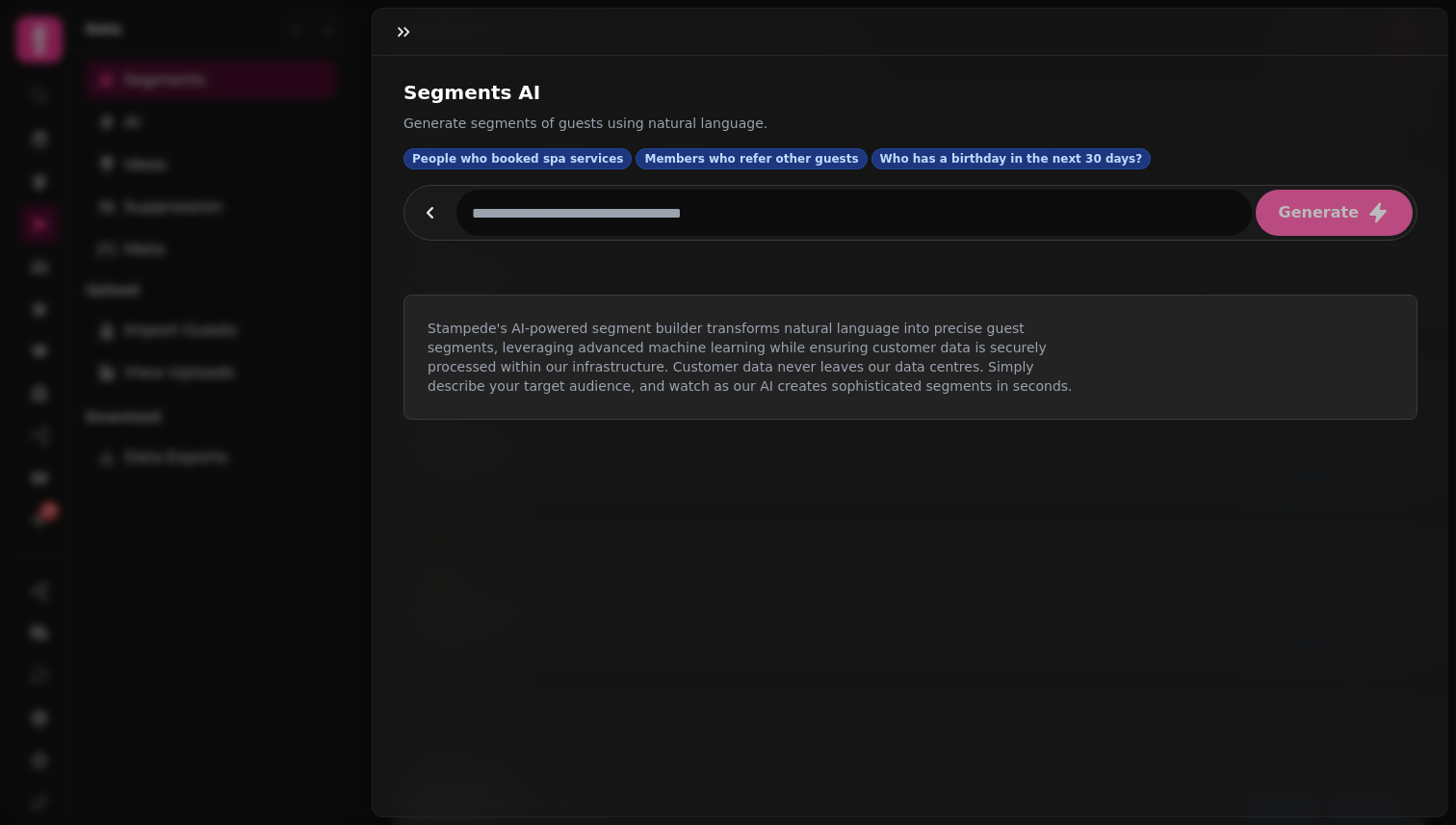
click at [961, 37] on div at bounding box center [911, 32] width 1076 height 47
click at [406, 21] on button "button" at bounding box center [404, 32] width 39 height 39
